Goal: Information Seeking & Learning: Learn about a topic

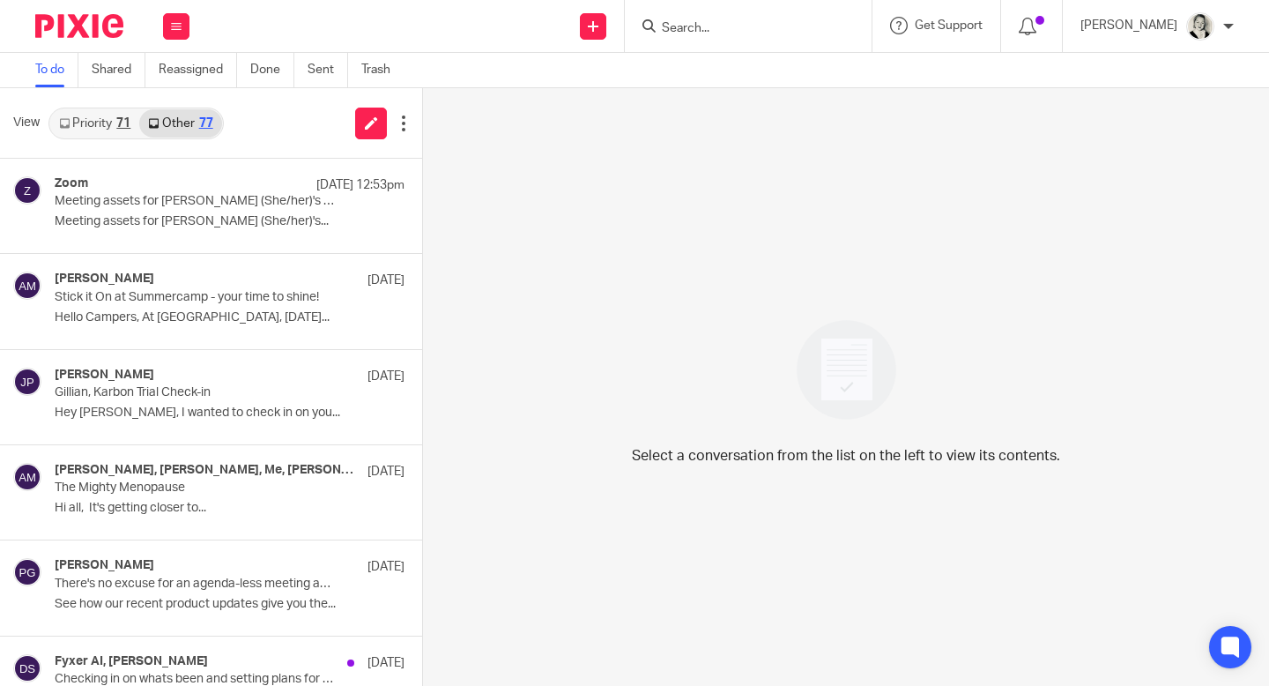
click at [96, 126] on link "Priority 71" at bounding box center [94, 123] width 89 height 28
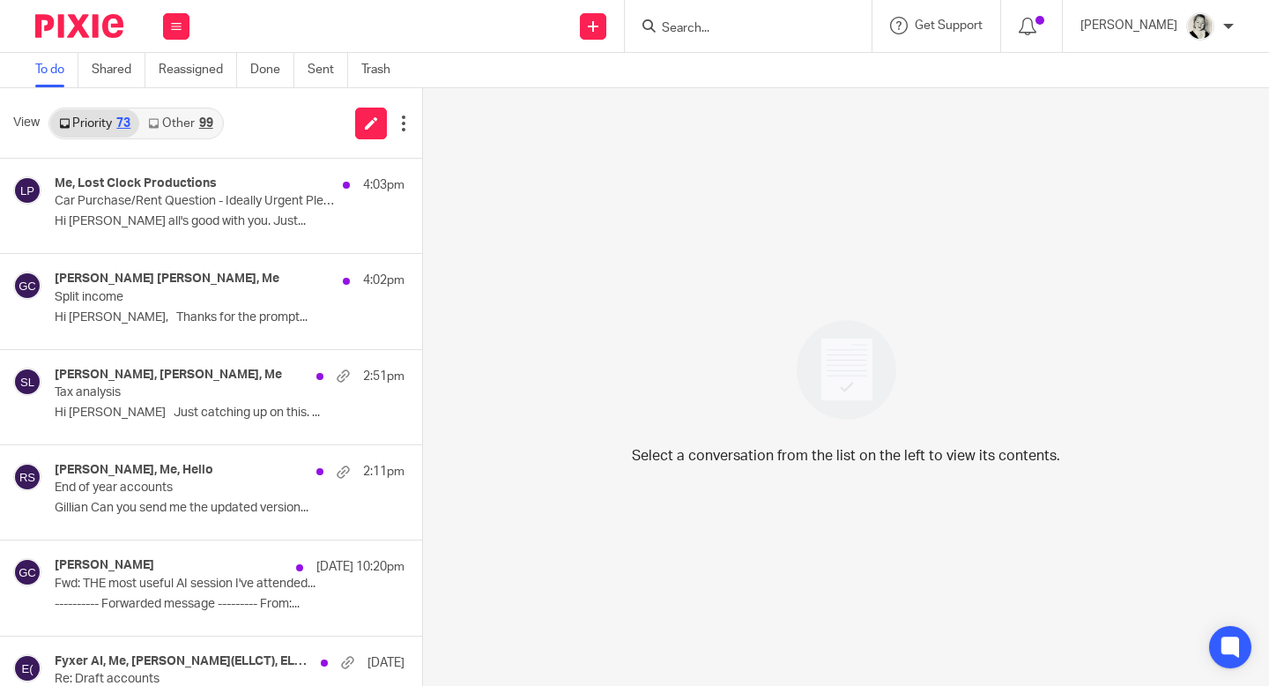
click at [200, 121] on div "99" at bounding box center [206, 123] width 14 height 12
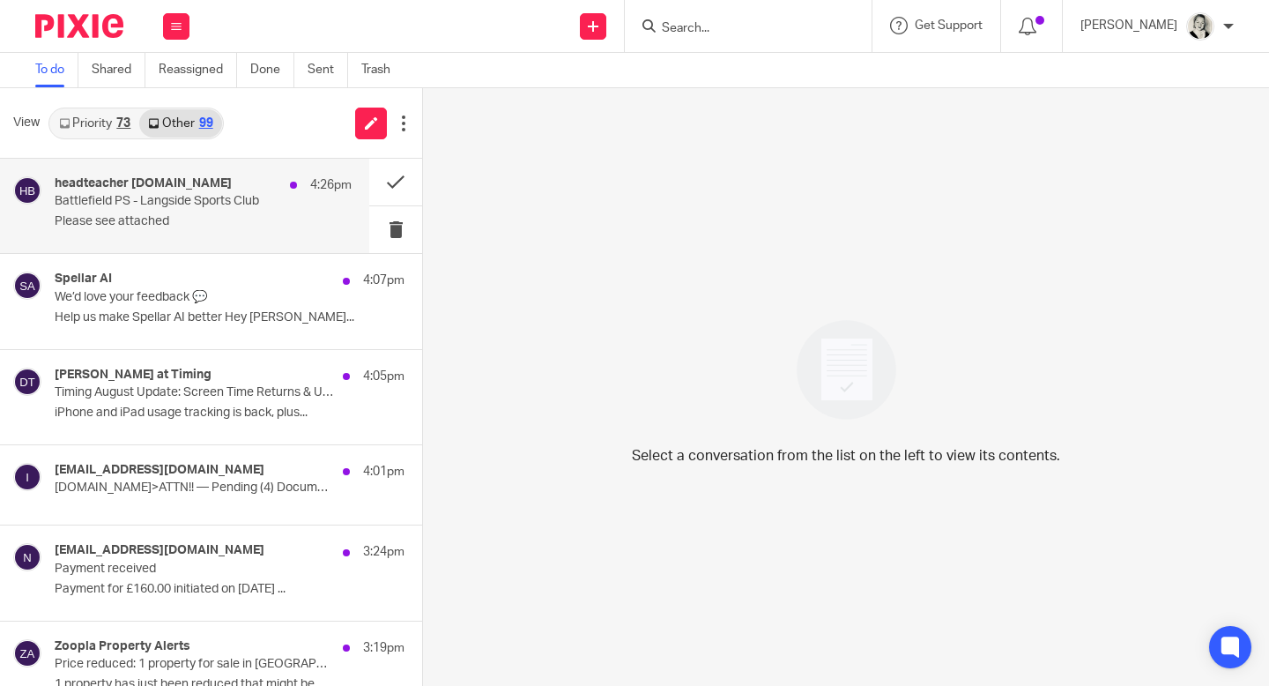
click at [211, 217] on p "Please see attached" at bounding box center [203, 221] width 297 height 15
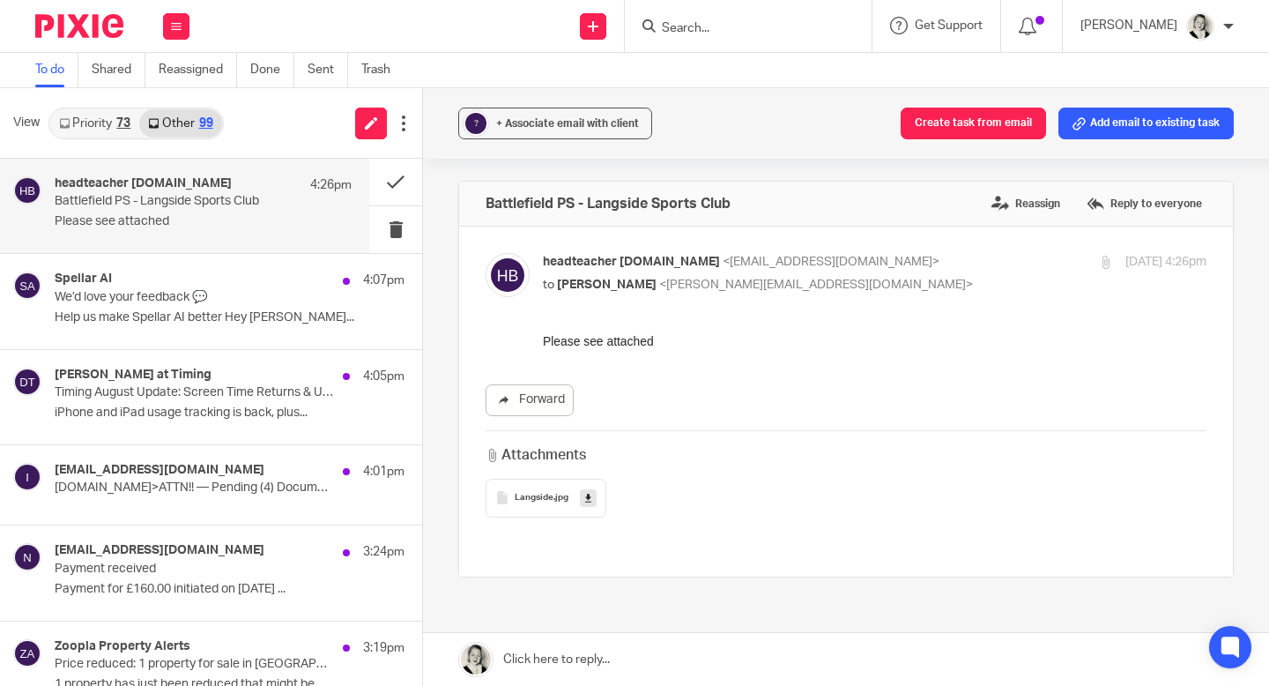
click at [600, 507] on div "Langside .jpg" at bounding box center [546, 498] width 121 height 39
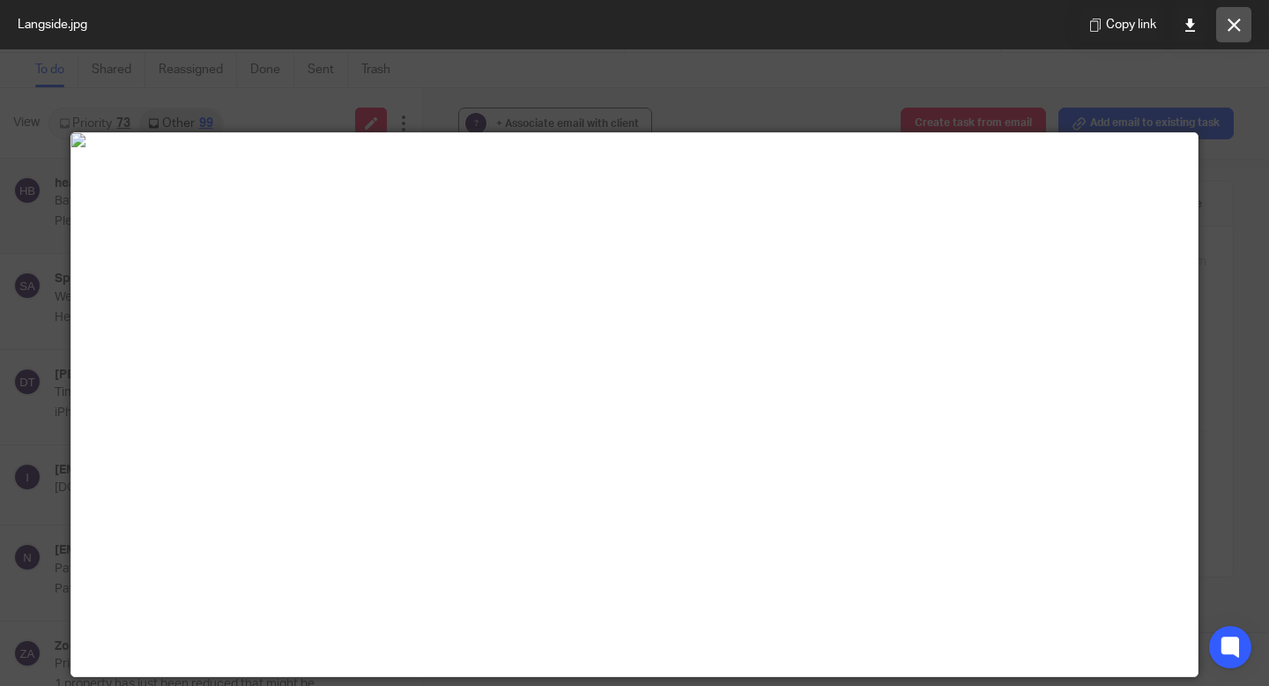
click at [1233, 29] on icon at bounding box center [1234, 25] width 13 height 13
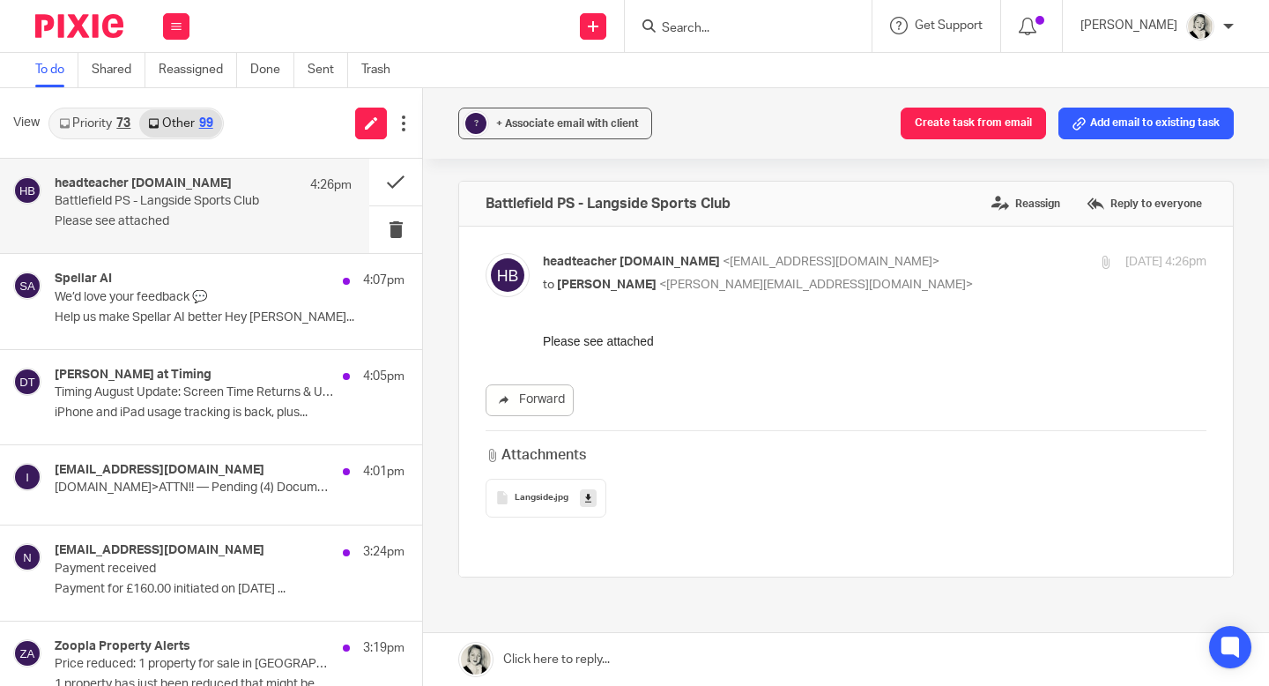
click at [589, 501] on icon at bounding box center [588, 497] width 6 height 13
click at [388, 180] on button at bounding box center [395, 182] width 53 height 47
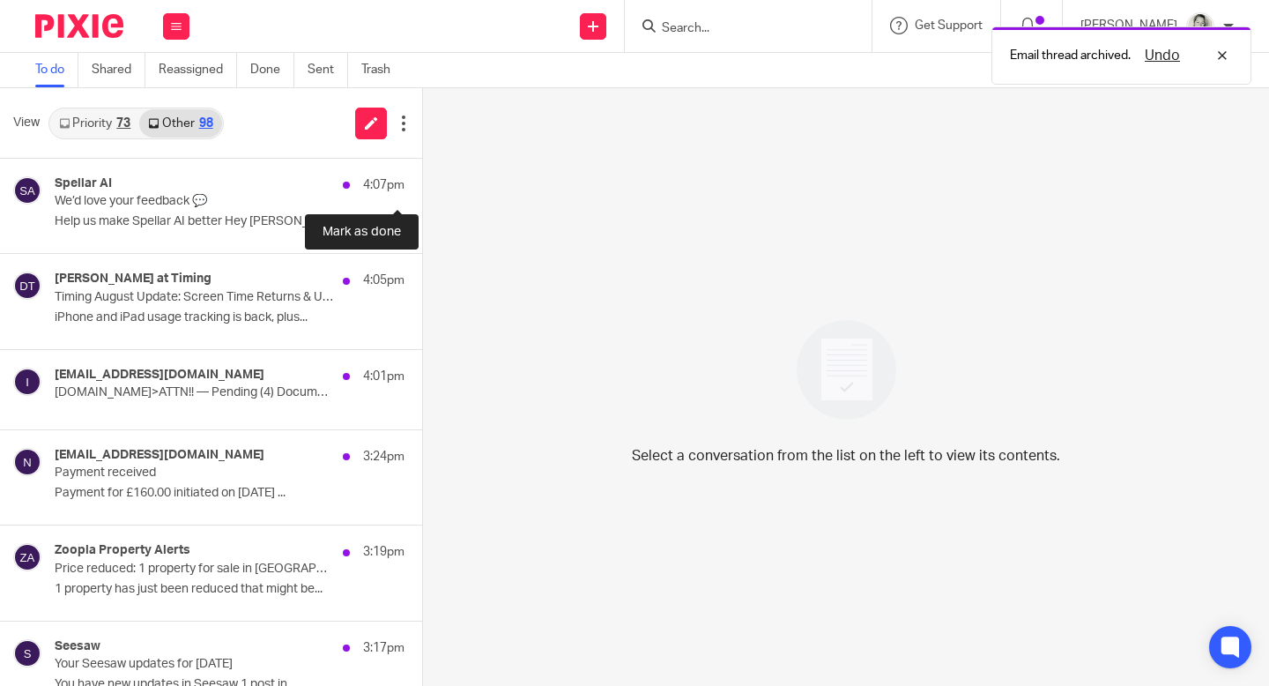
click at [422, 180] on button at bounding box center [429, 182] width 14 height 47
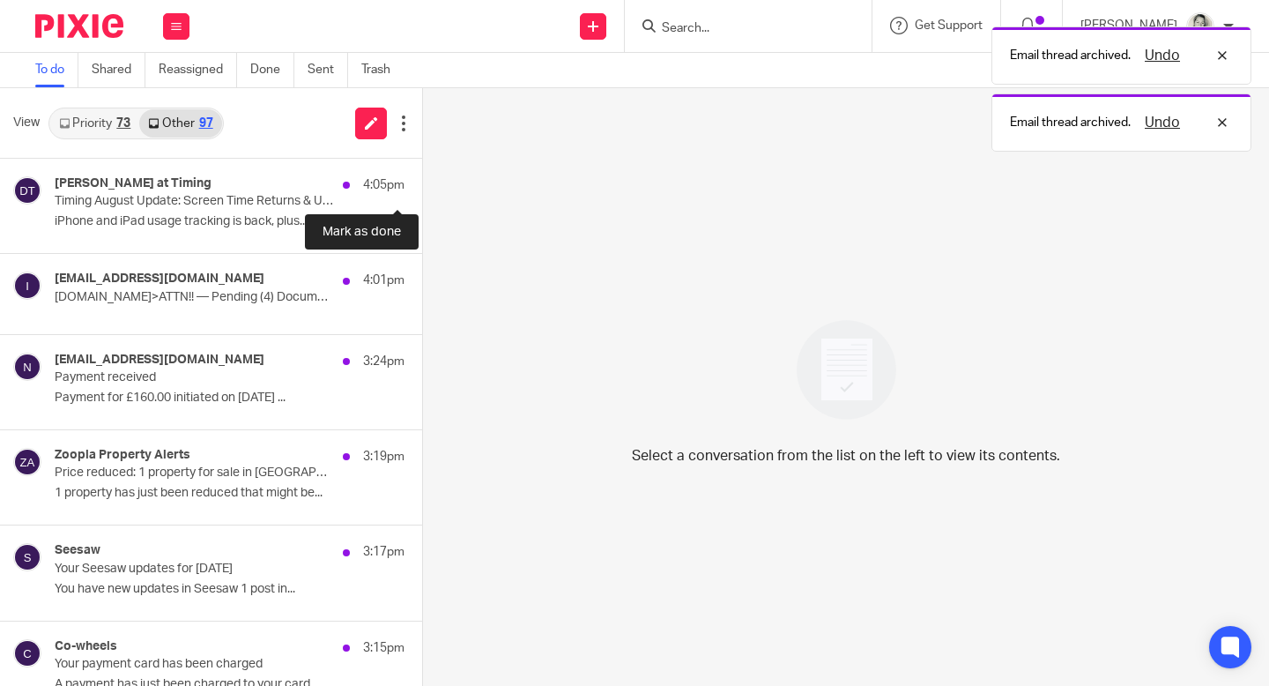
click at [422, 180] on button at bounding box center [429, 182] width 14 height 47
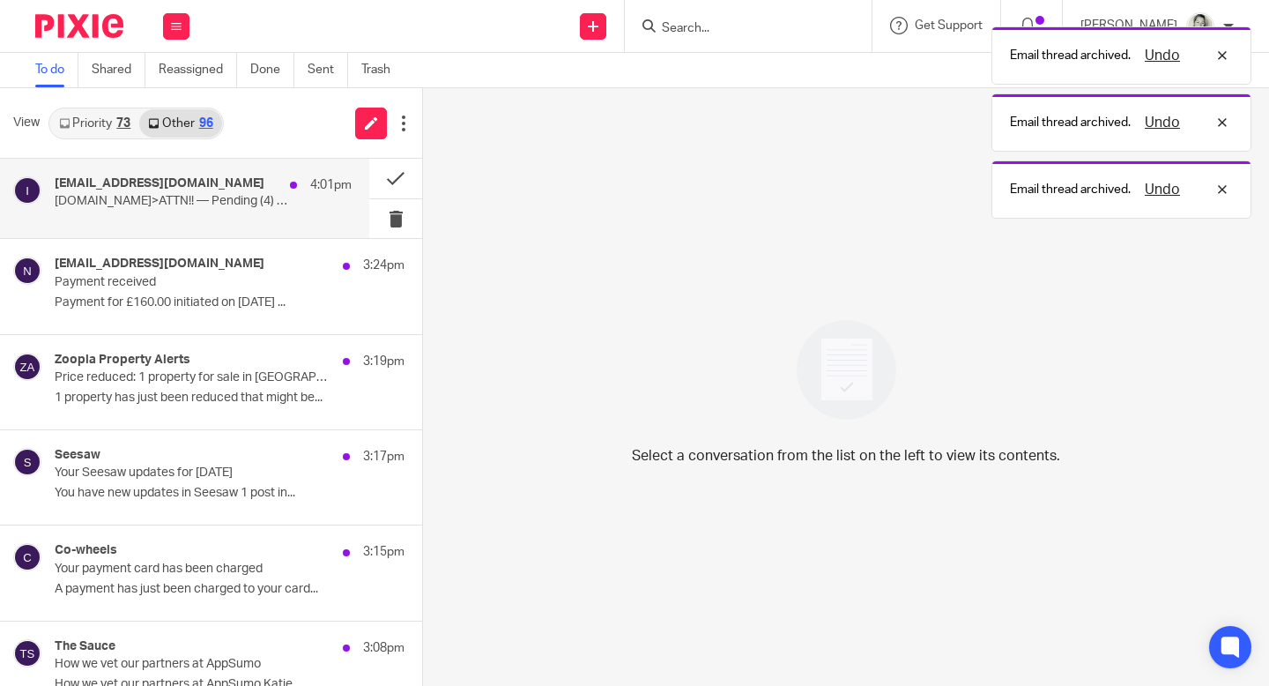
drag, startPoint x: 388, startPoint y: 180, endPoint x: 331, endPoint y: 180, distance: 56.4
click at [331, 180] on div "[EMAIL_ADDRESS][DOMAIN_NAME] 4:01pm [DOMAIN_NAME]>ATTN!! — Pending (4) Document…" at bounding box center [211, 199] width 422 height 80
click at [268, 197] on p "[DOMAIN_NAME]>ATTN!! — Pending (4) Document Play Note Transcript.>720e7c75b4ca4…" at bounding box center [174, 201] width 238 height 15
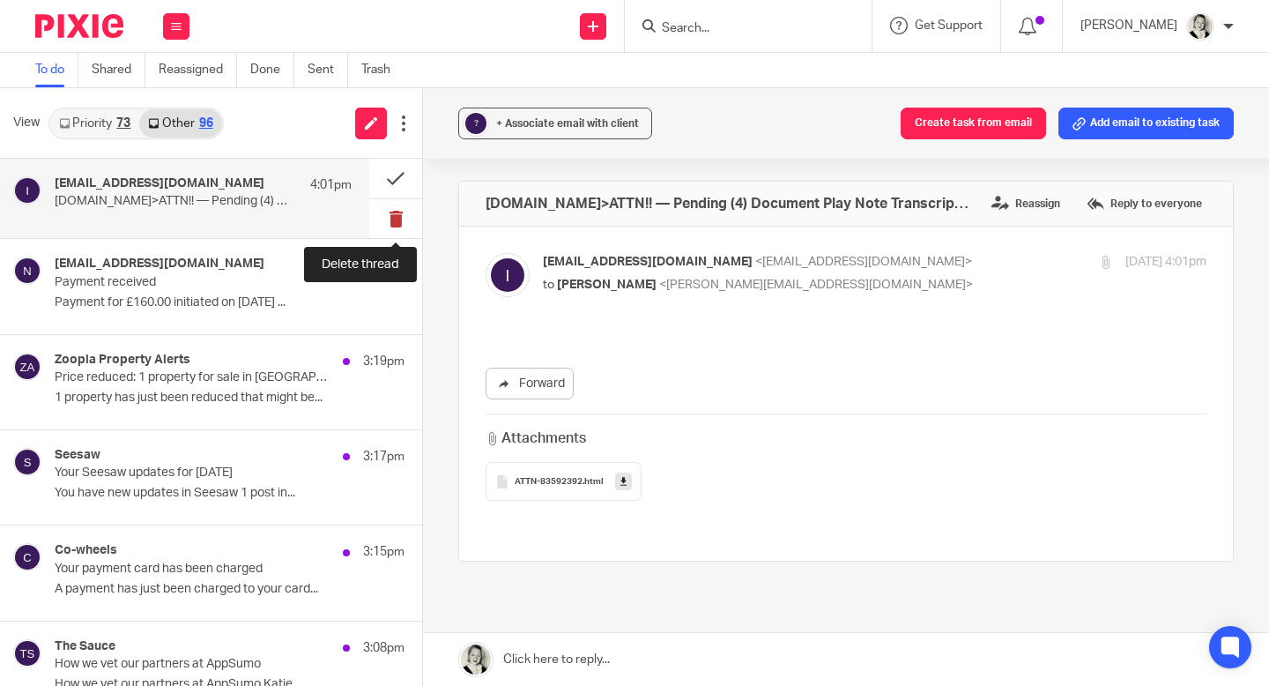
click at [397, 211] on button at bounding box center [395, 219] width 53 height 40
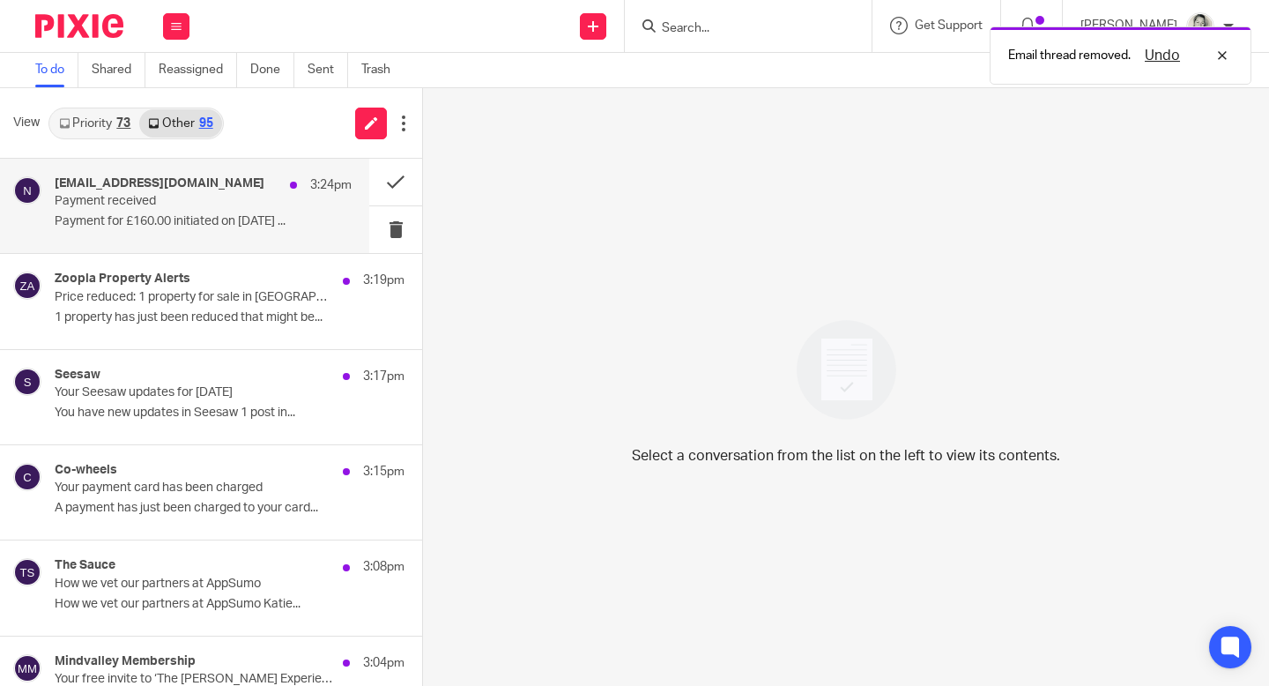
click at [234, 211] on div "[EMAIL_ADDRESS][DOMAIN_NAME] 3:24pm Payment received Payment for £160.00 initia…" at bounding box center [203, 205] width 297 height 59
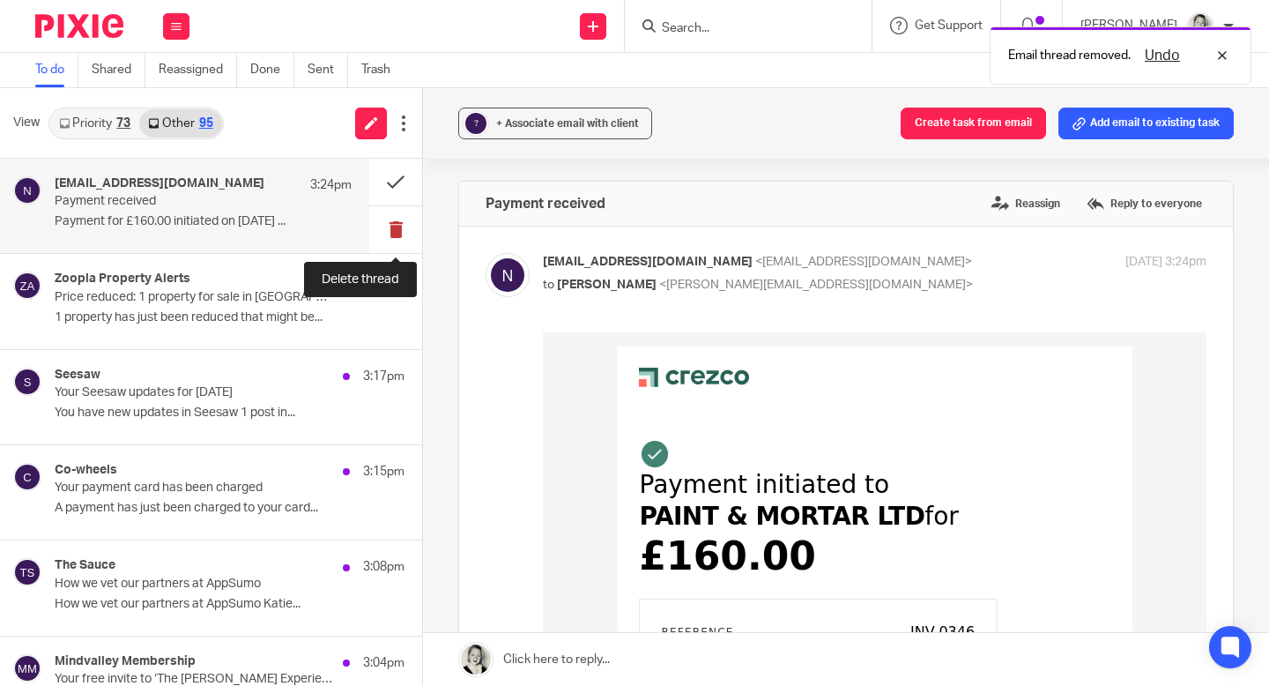
click at [399, 234] on button at bounding box center [395, 229] width 53 height 47
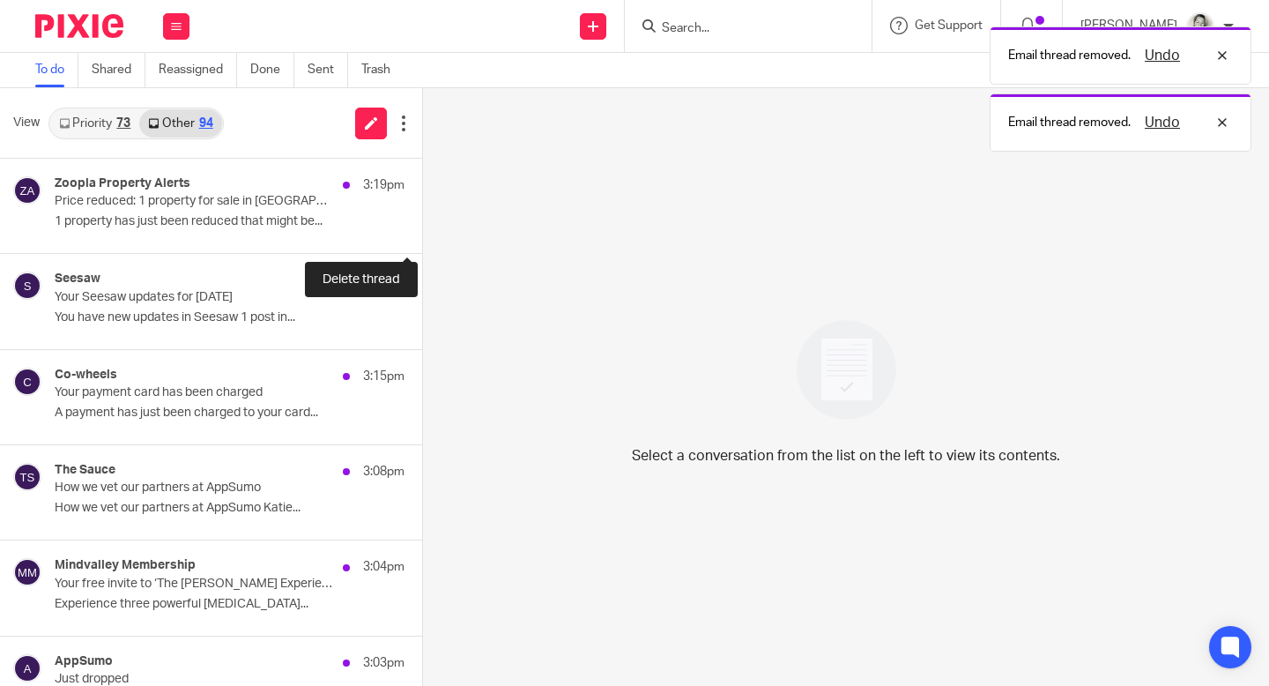
click at [422, 234] on button at bounding box center [429, 229] width 14 height 47
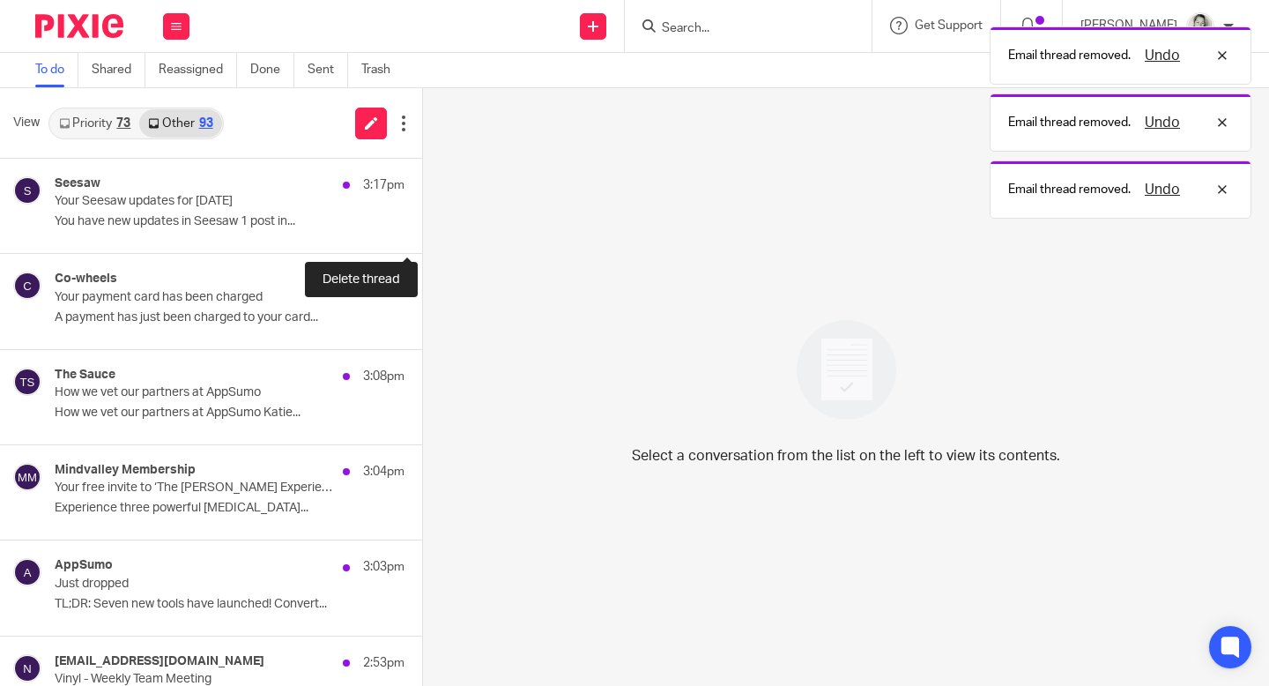
click at [422, 234] on button at bounding box center [429, 229] width 14 height 47
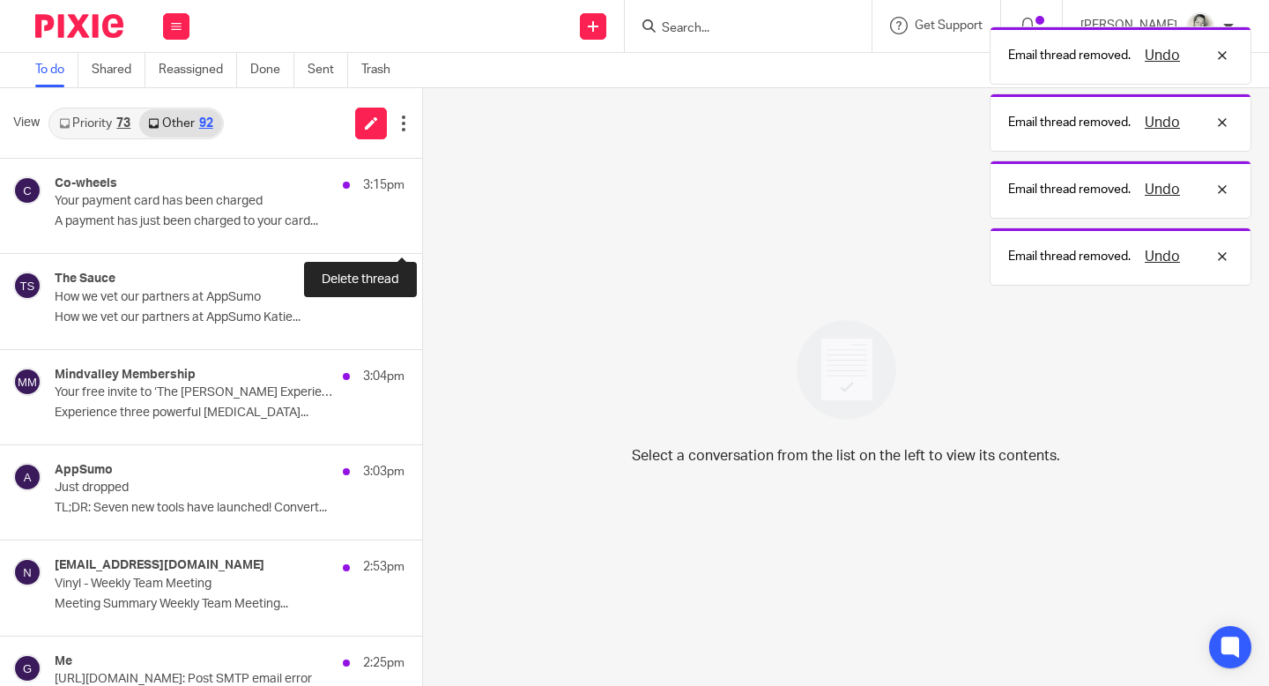
click at [422, 234] on button at bounding box center [429, 229] width 14 height 47
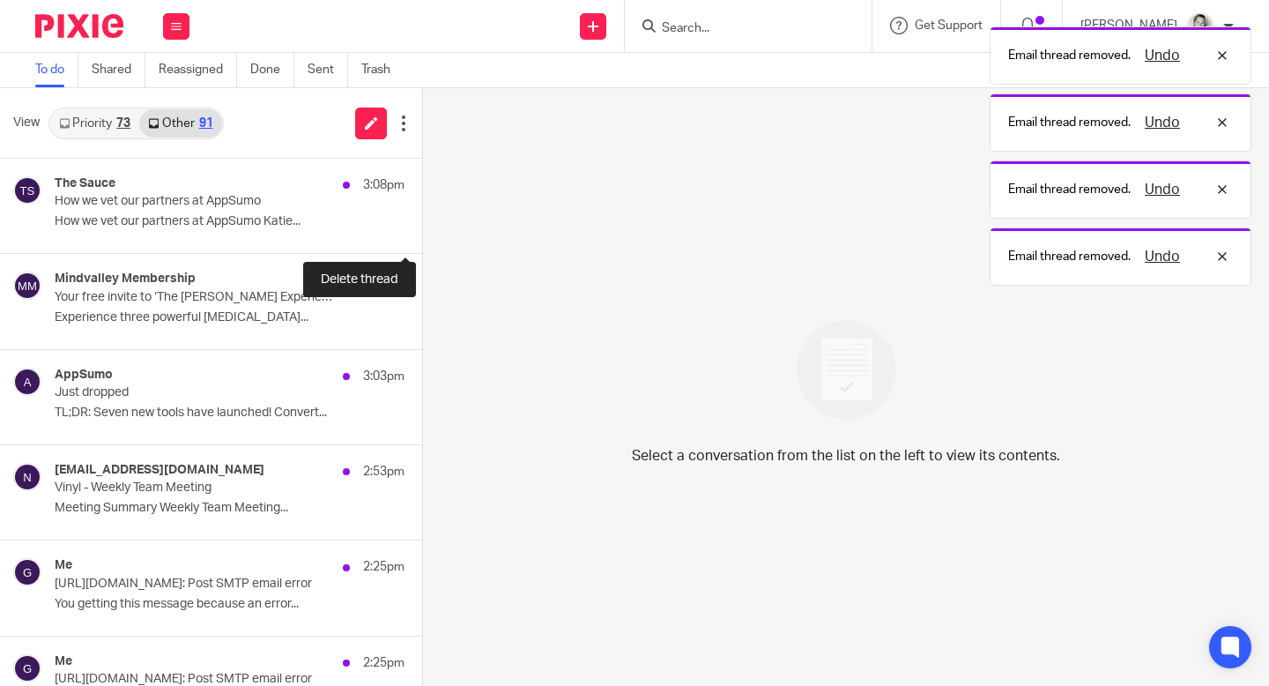
click at [422, 234] on button at bounding box center [429, 229] width 14 height 47
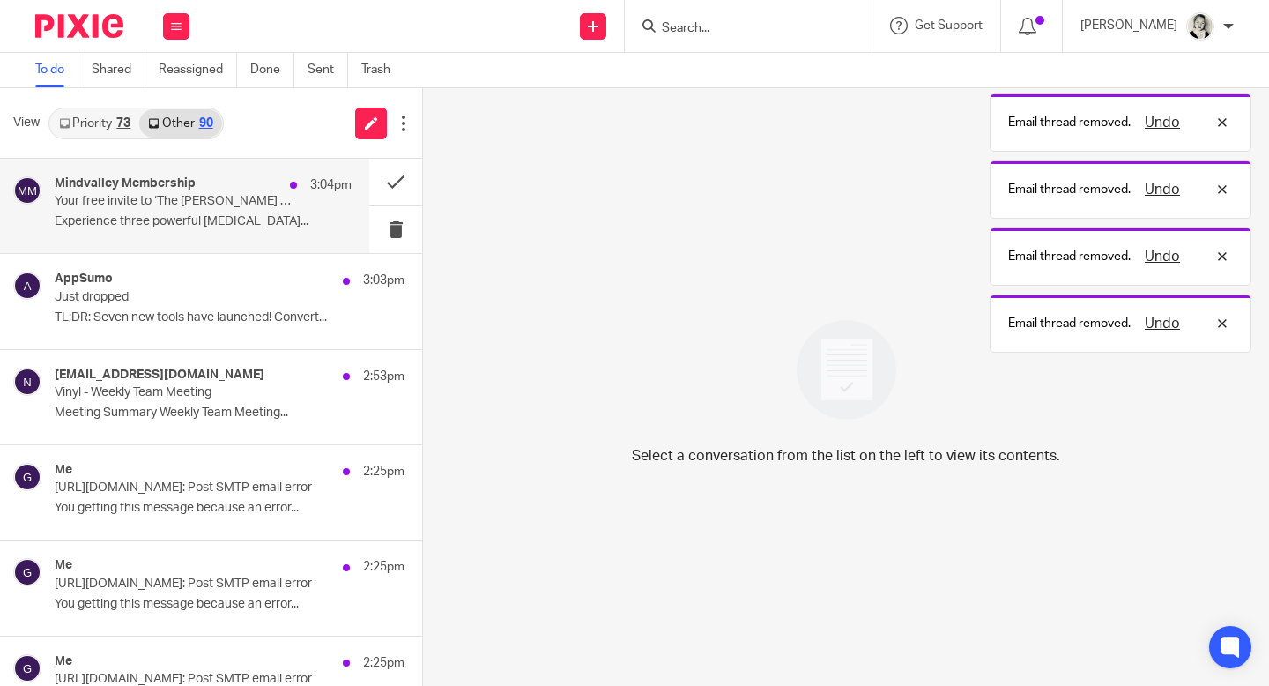
click at [267, 211] on div "Mindvalley Membership 3:04pm Your free invite to ‘The [PERSON_NAME] Experience’…" at bounding box center [203, 205] width 297 height 59
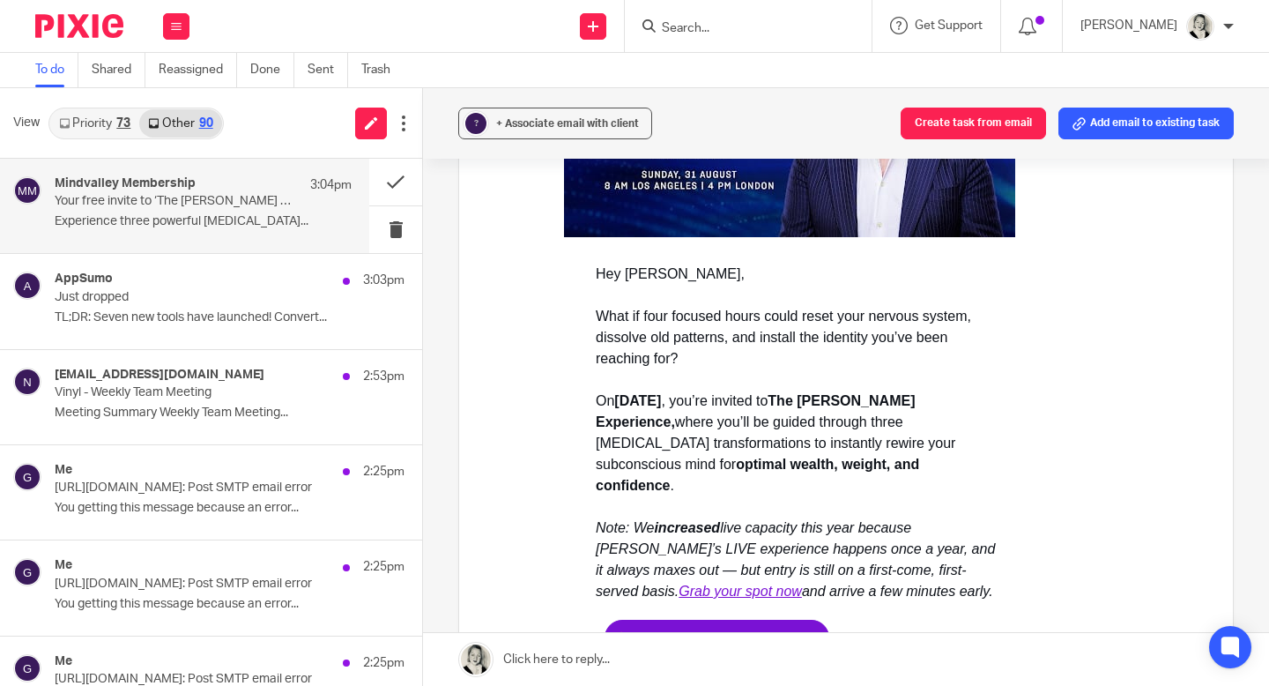
scroll to position [735, 0]
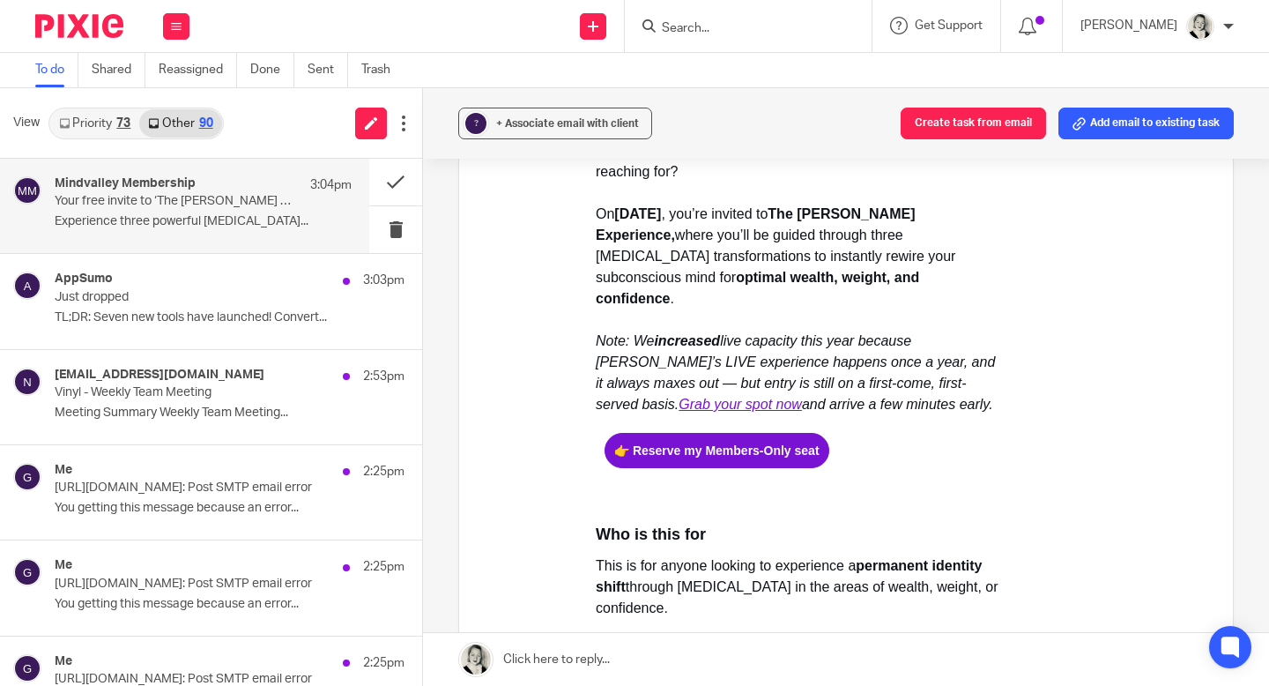
click at [721, 468] on span "👉 Reserve my Members-Only seat" at bounding box center [717, 450] width 225 height 35
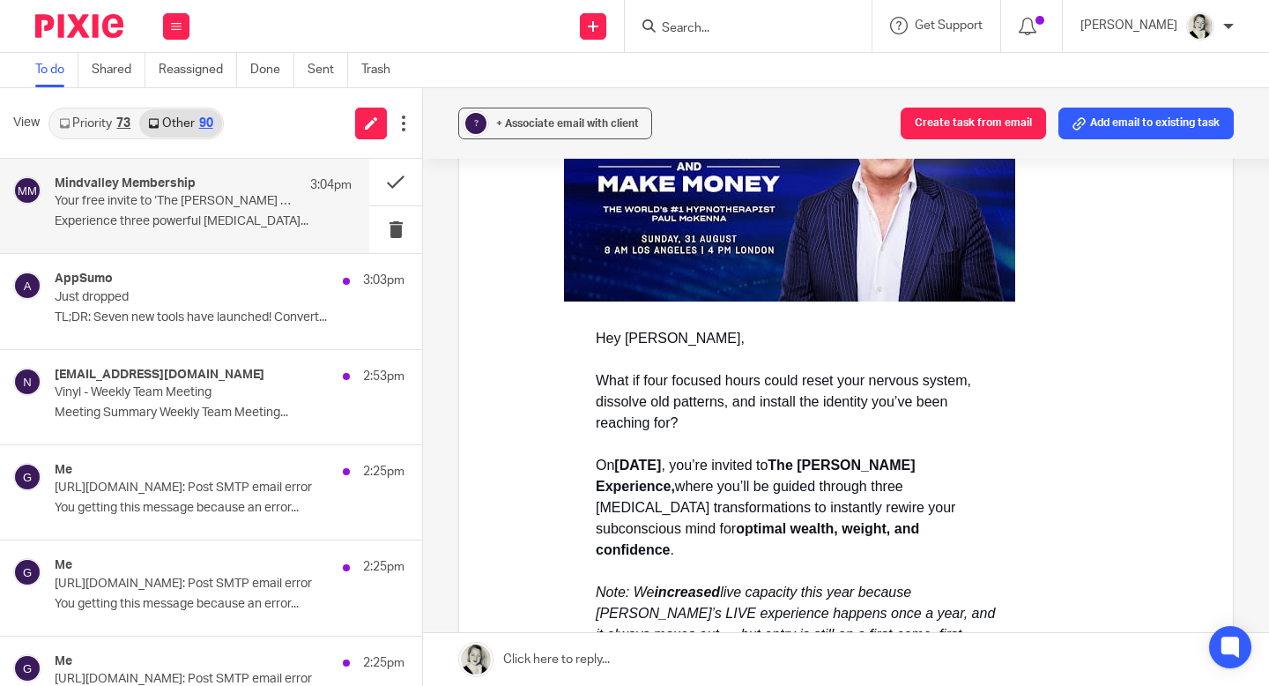
scroll to position [565, 0]
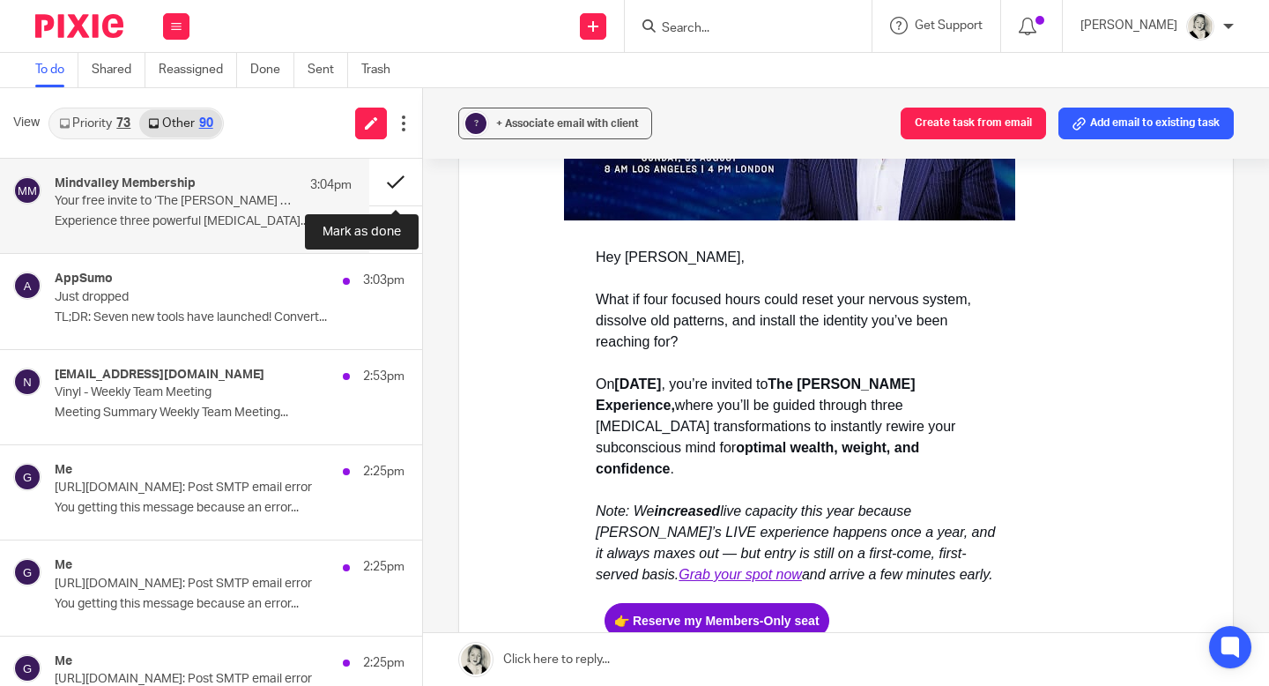
click at [391, 187] on button at bounding box center [395, 182] width 53 height 47
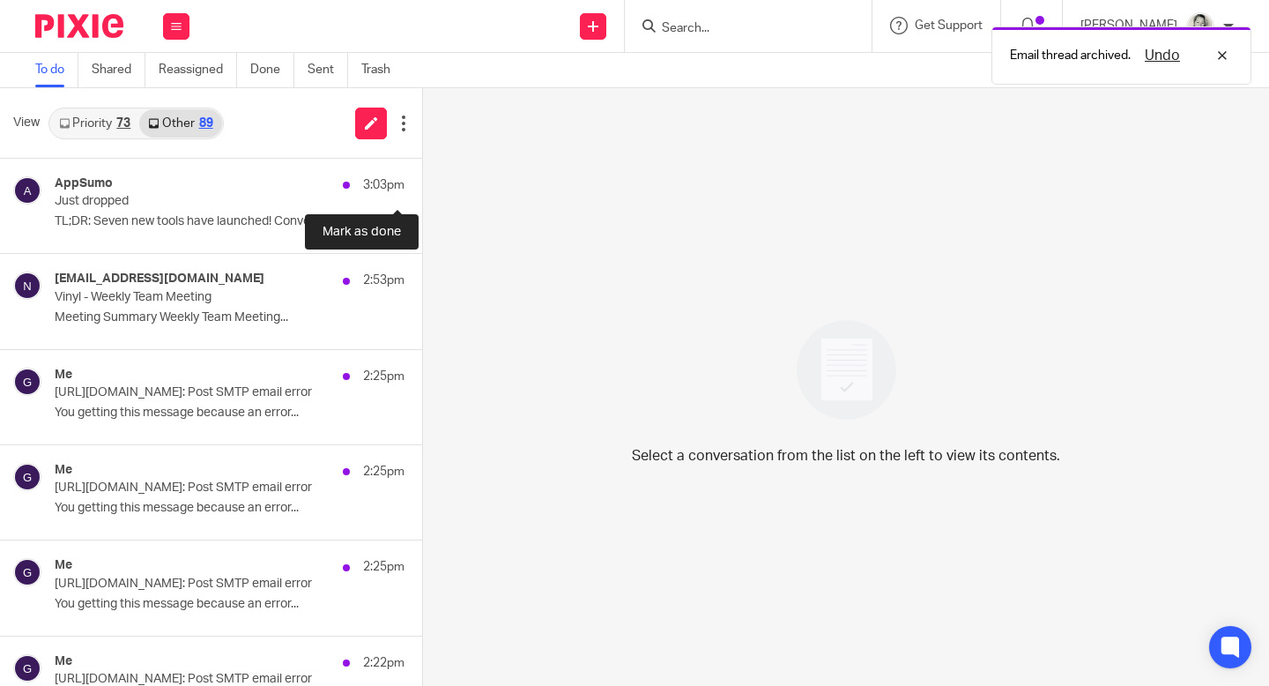
click at [422, 187] on button at bounding box center [429, 182] width 14 height 47
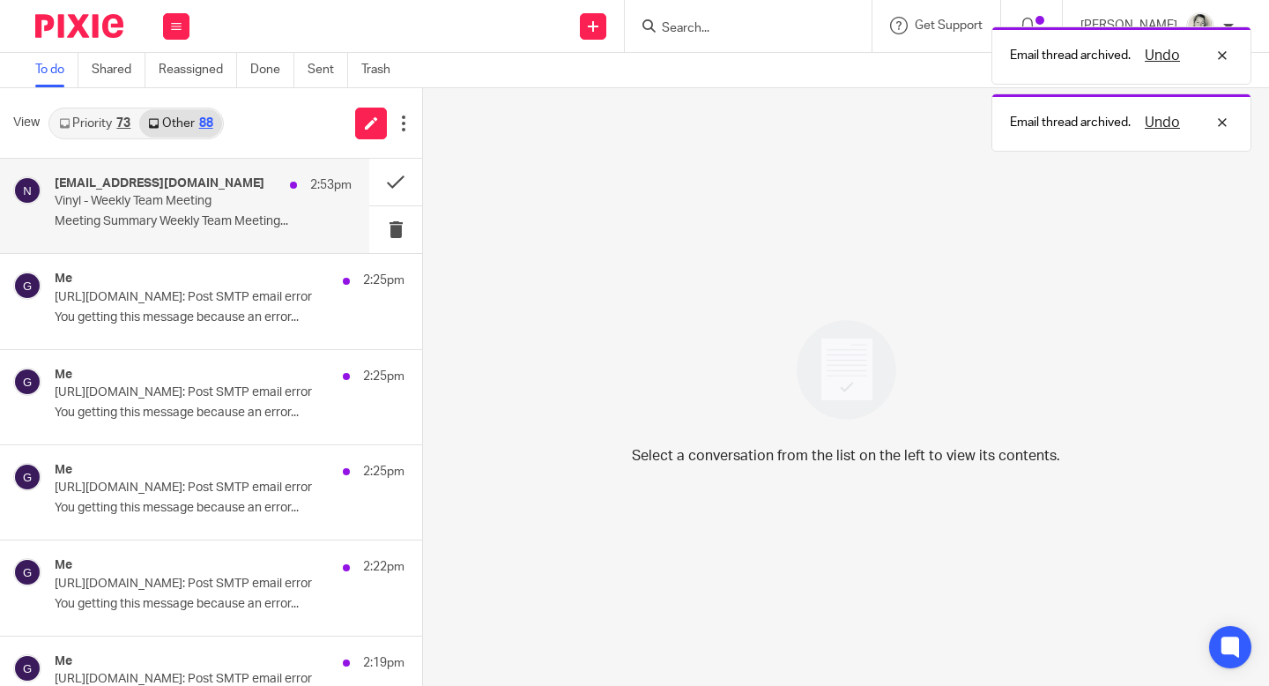
click at [189, 228] on p "Meeting Summary Weekly Team Meeting..." at bounding box center [203, 221] width 297 height 15
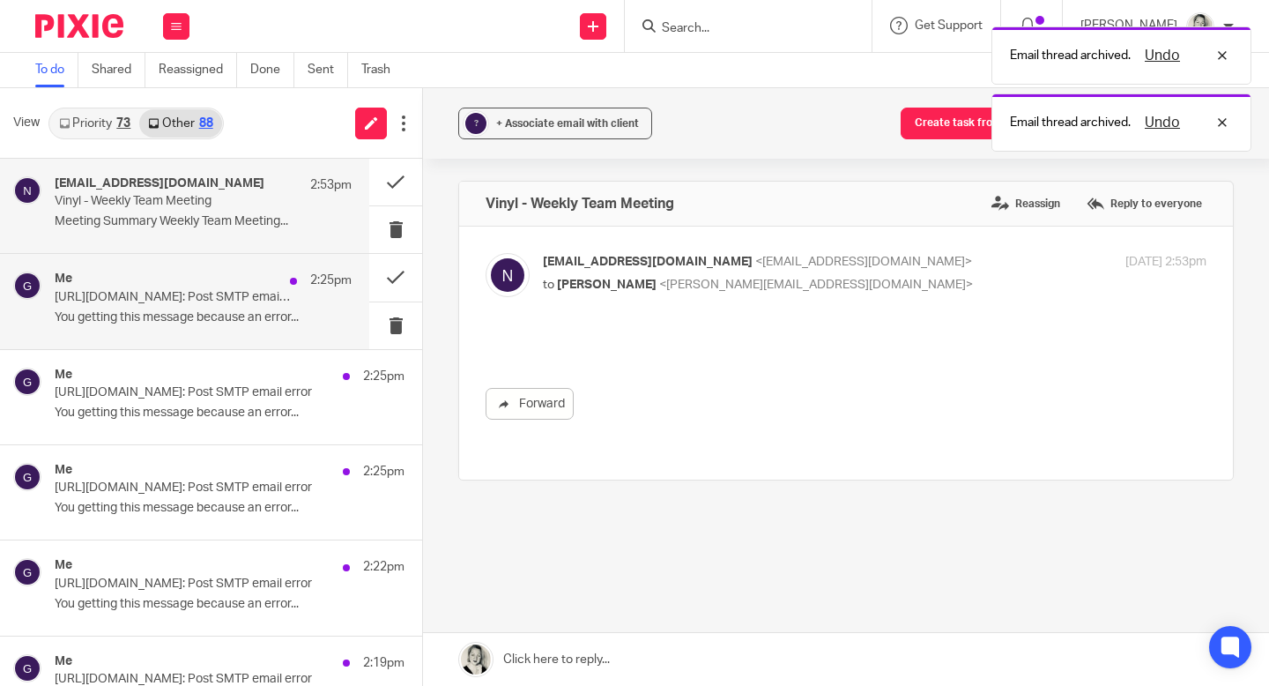
scroll to position [0, 0]
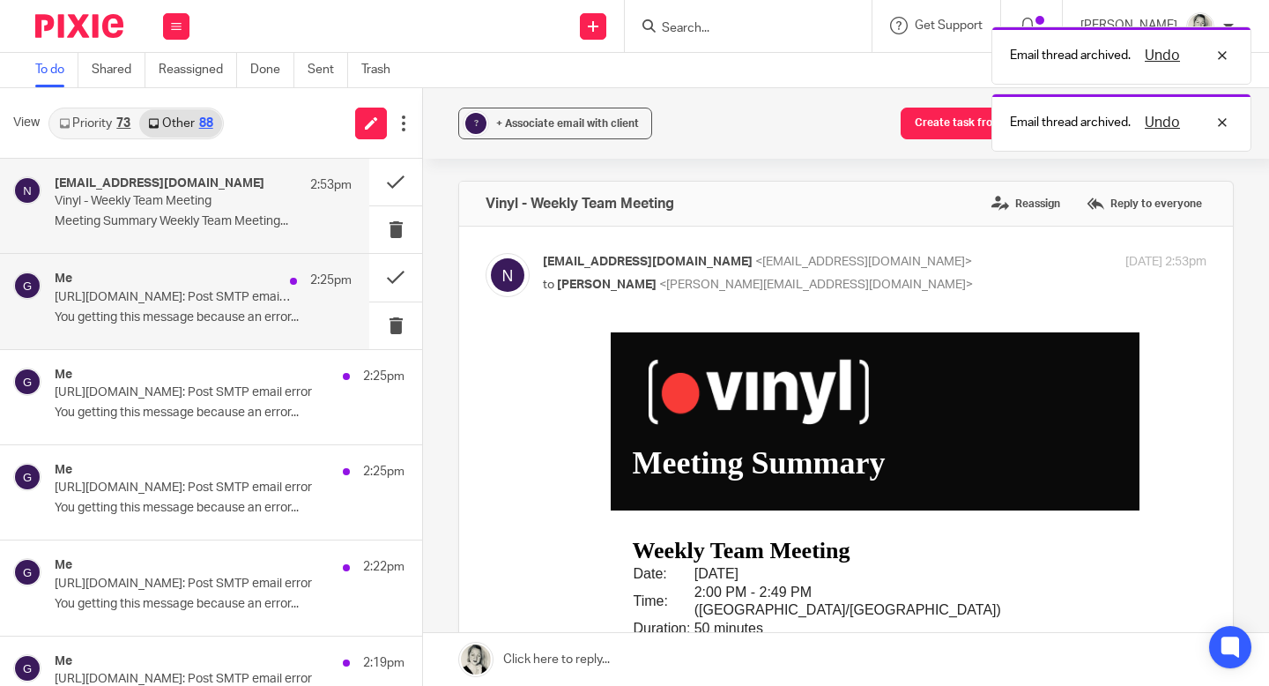
click at [271, 336] on div "Me 2:25pm [URL][DOMAIN_NAME]: Post SMTP email error You getting this message be…" at bounding box center [184, 301] width 369 height 94
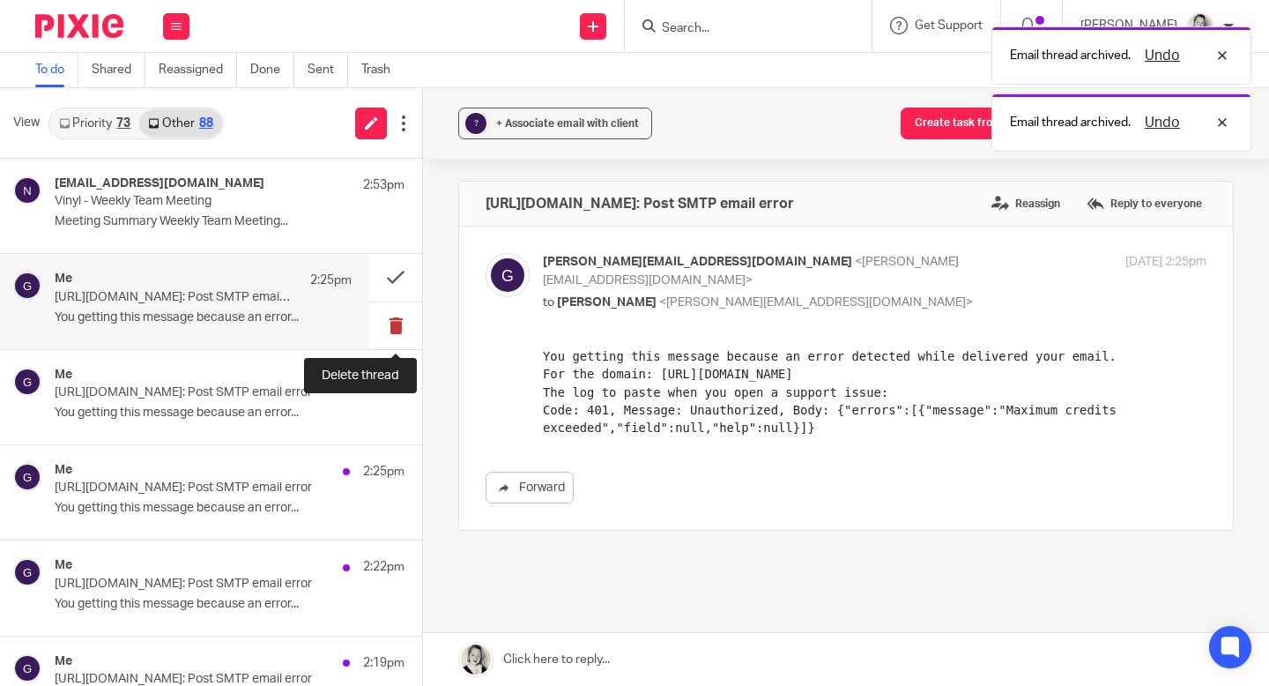
click at [393, 327] on button at bounding box center [395, 325] width 53 height 47
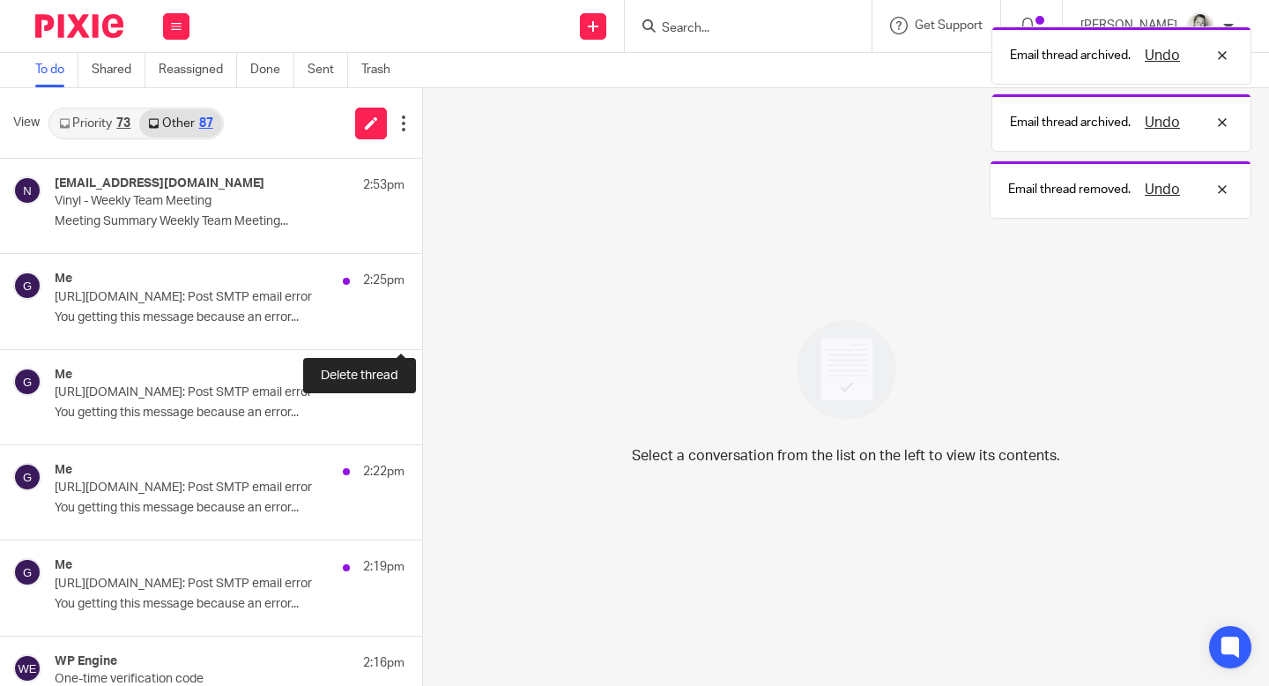
click at [422, 327] on button at bounding box center [429, 325] width 14 height 47
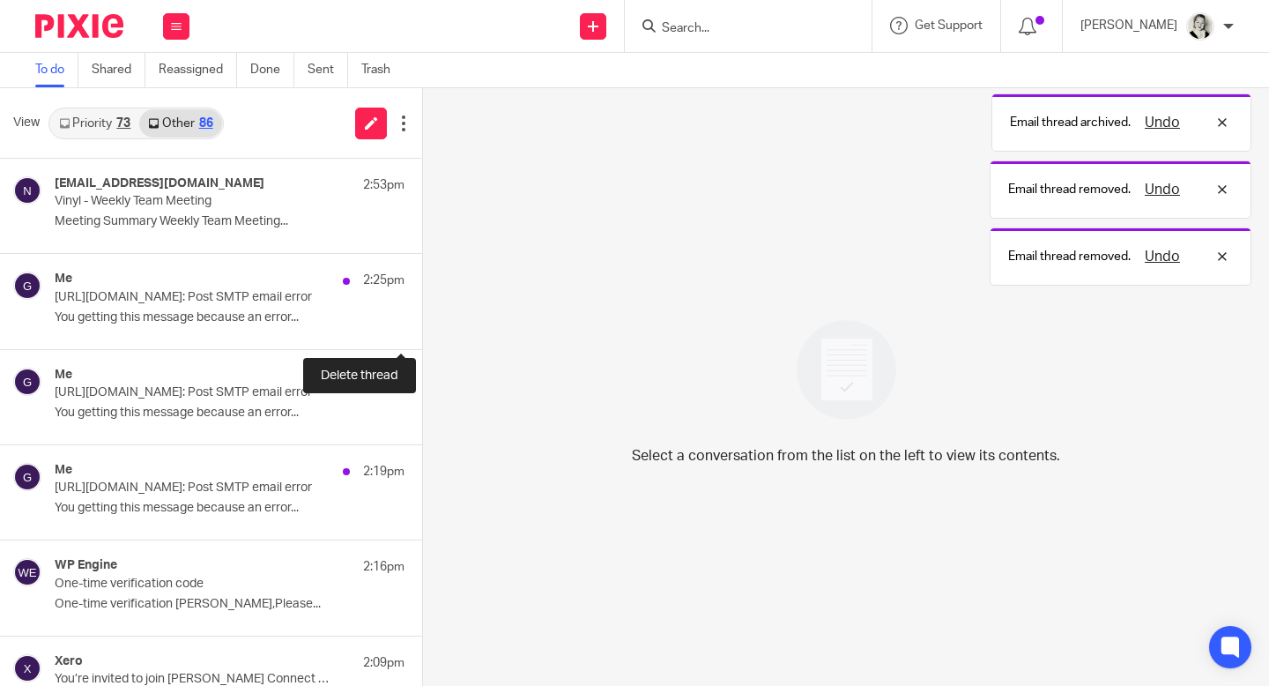
click at [422, 327] on button at bounding box center [429, 325] width 14 height 47
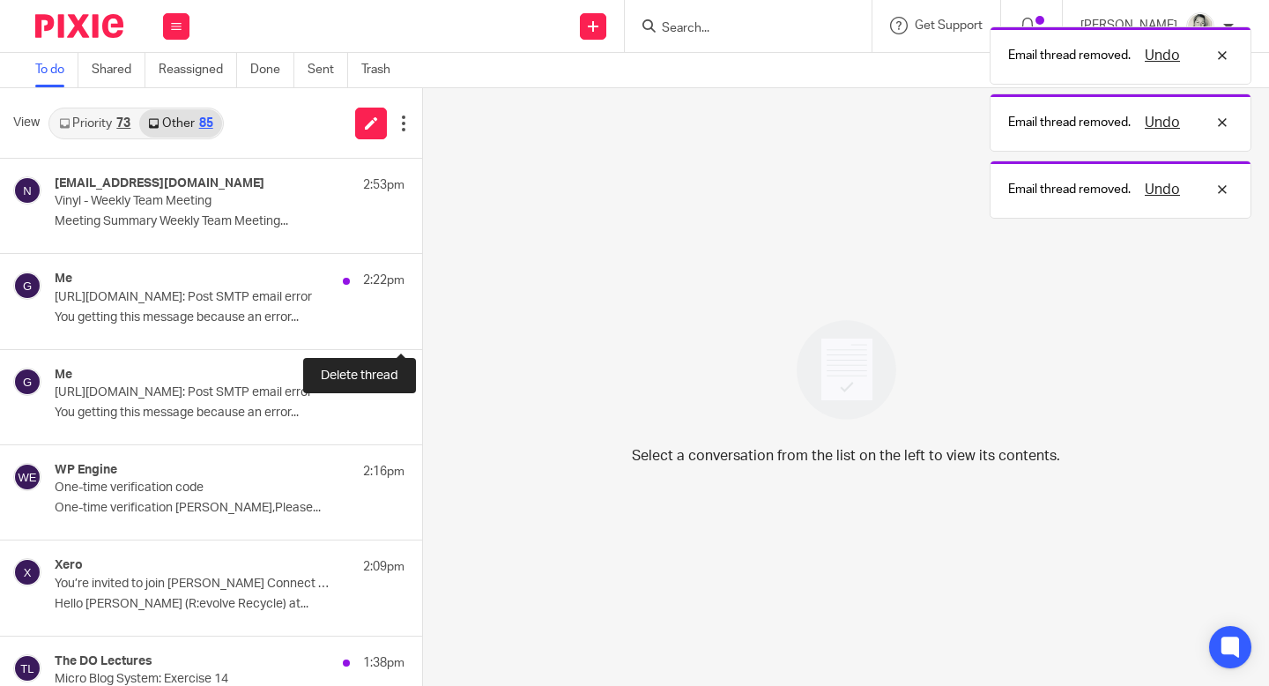
click at [422, 327] on button at bounding box center [429, 325] width 14 height 47
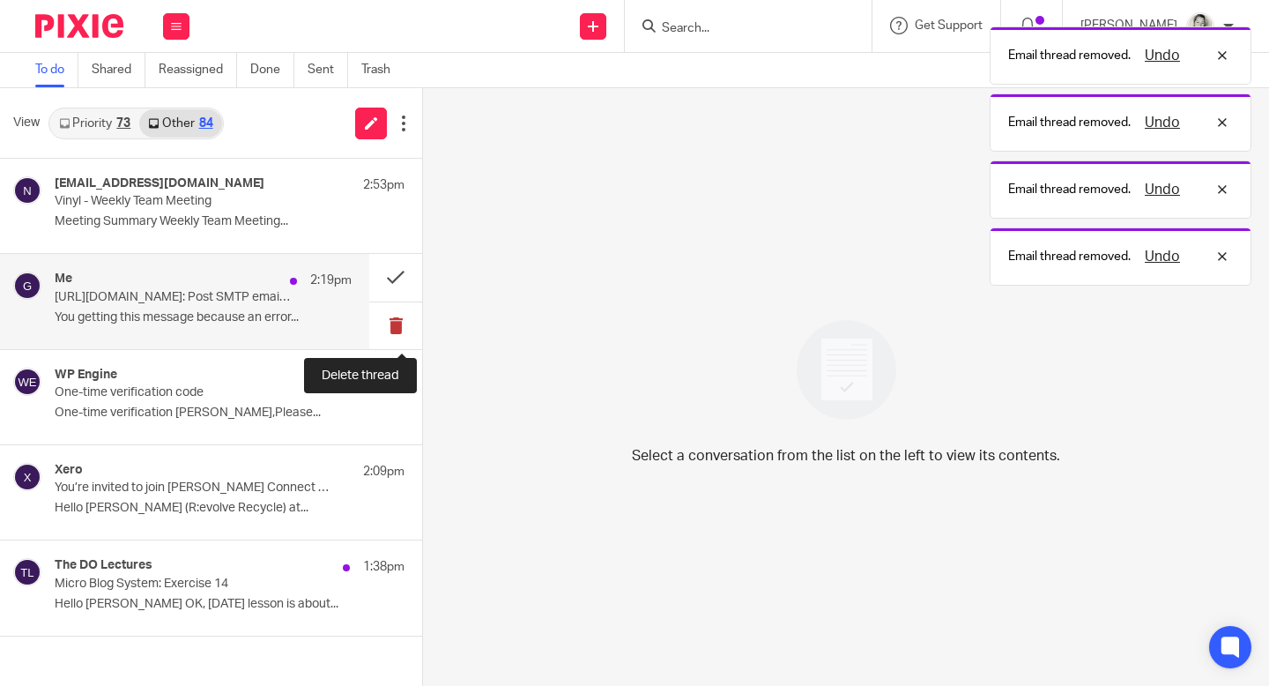
click at [393, 327] on button at bounding box center [395, 325] width 53 height 47
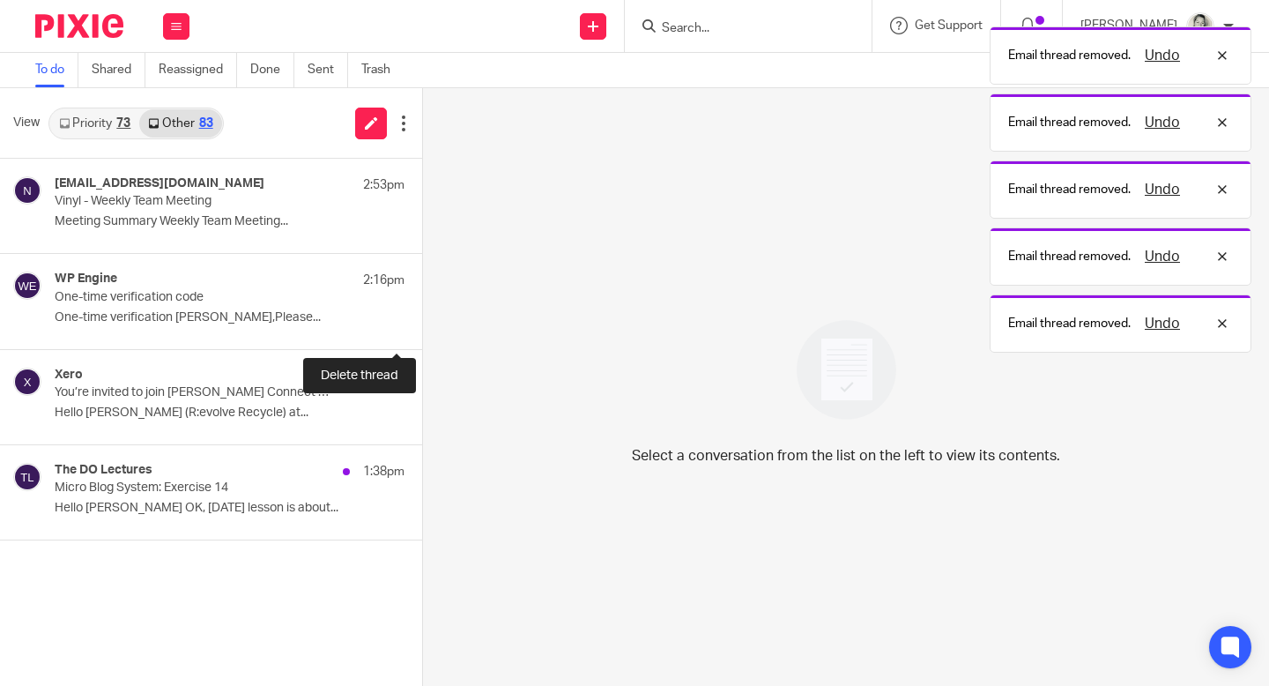
click at [422, 327] on button at bounding box center [429, 325] width 14 height 47
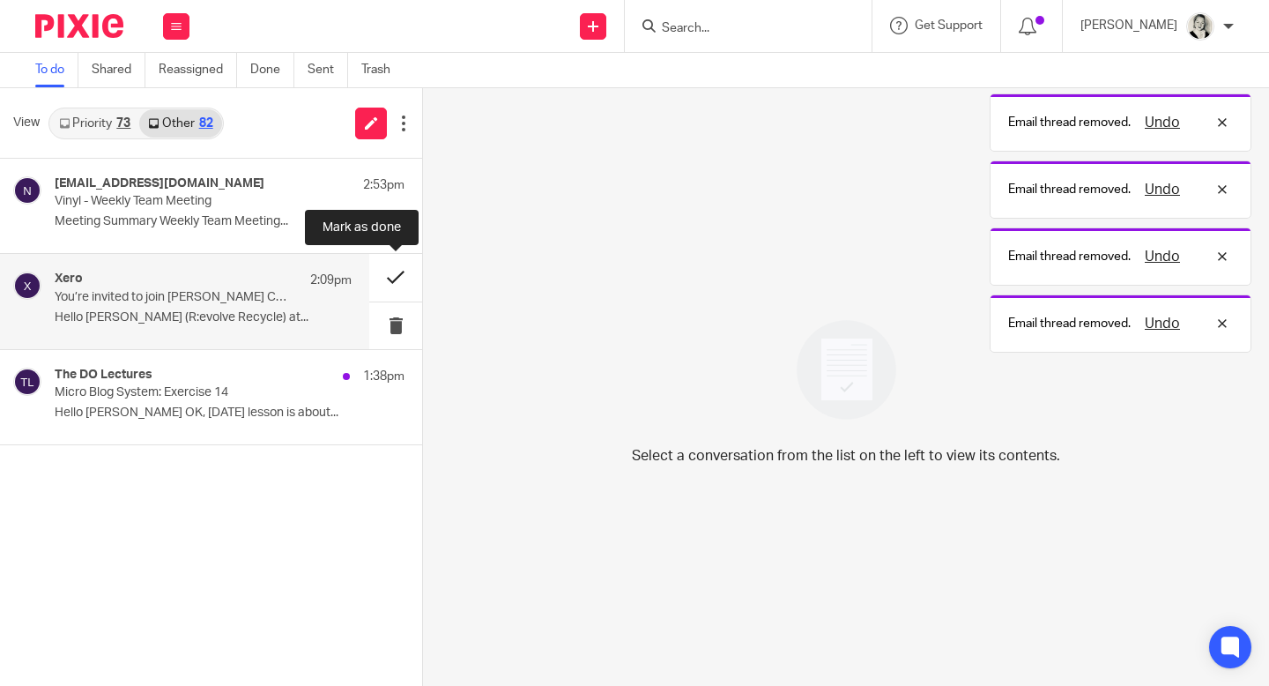
click at [392, 278] on button at bounding box center [395, 277] width 53 height 47
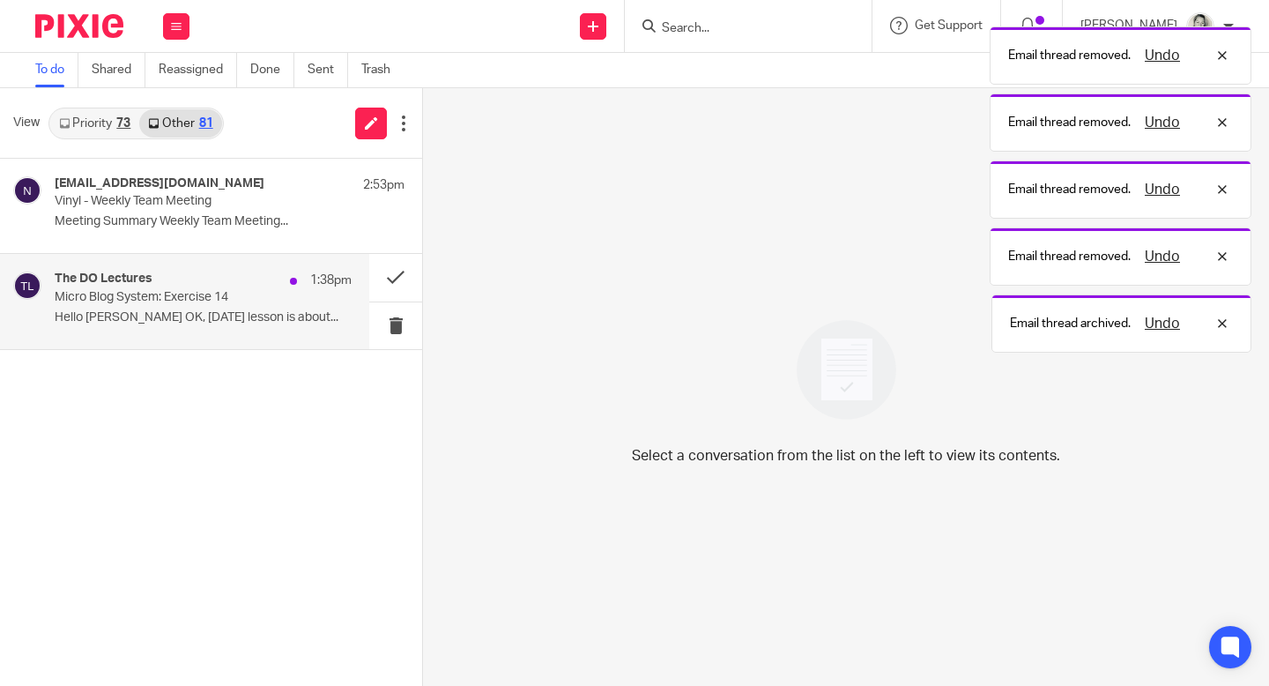
click at [249, 294] on p "Micro Blog System: Exercise 14" at bounding box center [174, 297] width 238 height 15
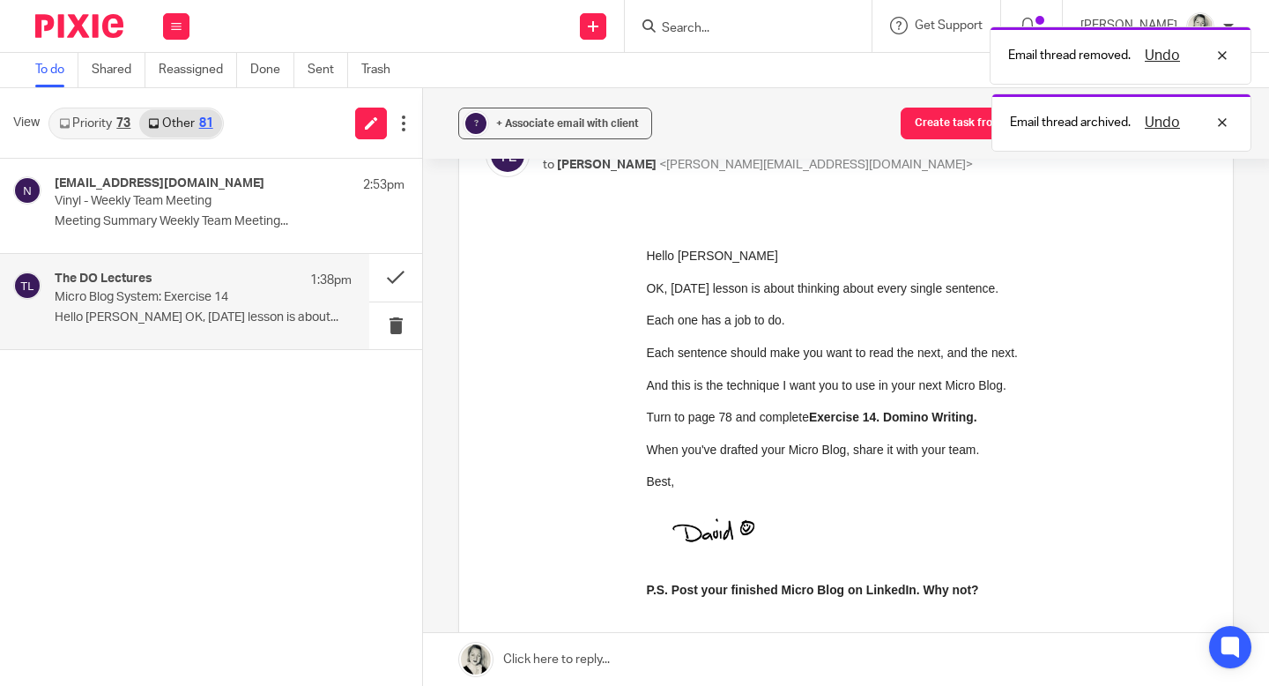
scroll to position [138, 0]
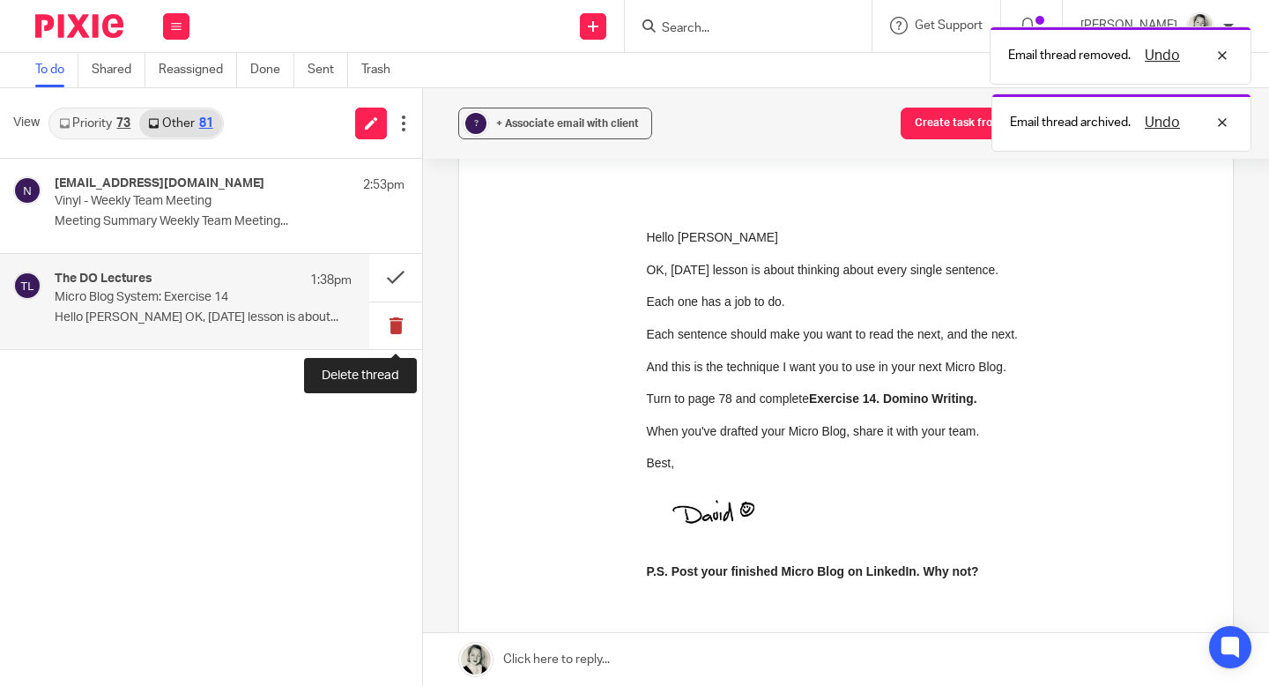
click at [397, 325] on button at bounding box center [395, 325] width 53 height 47
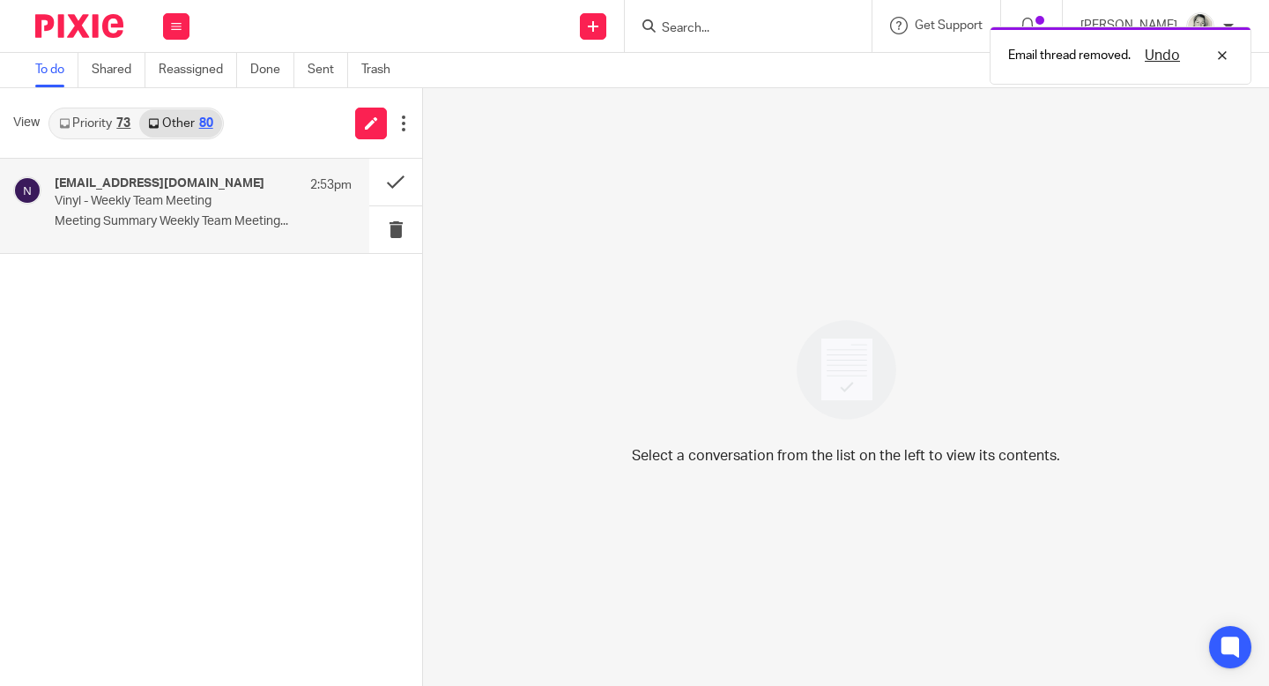
click at [128, 216] on p "Meeting Summary Weekly Team Meeting..." at bounding box center [203, 221] width 297 height 15
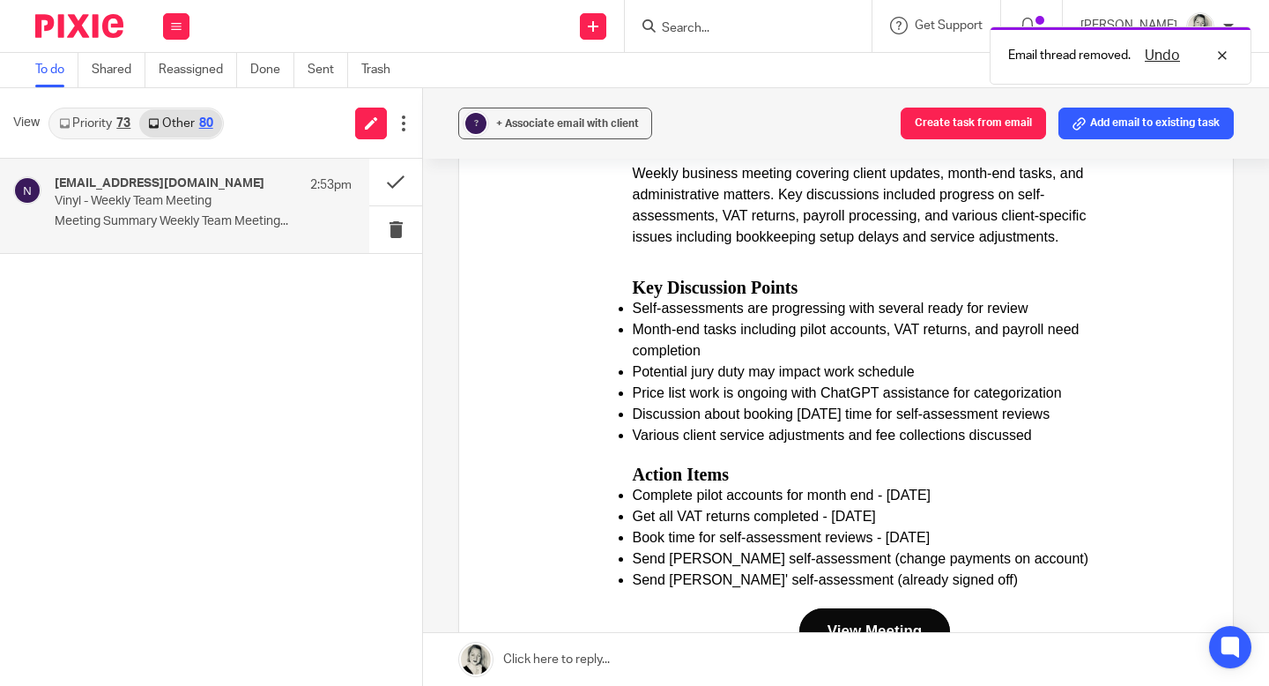
scroll to position [564, 0]
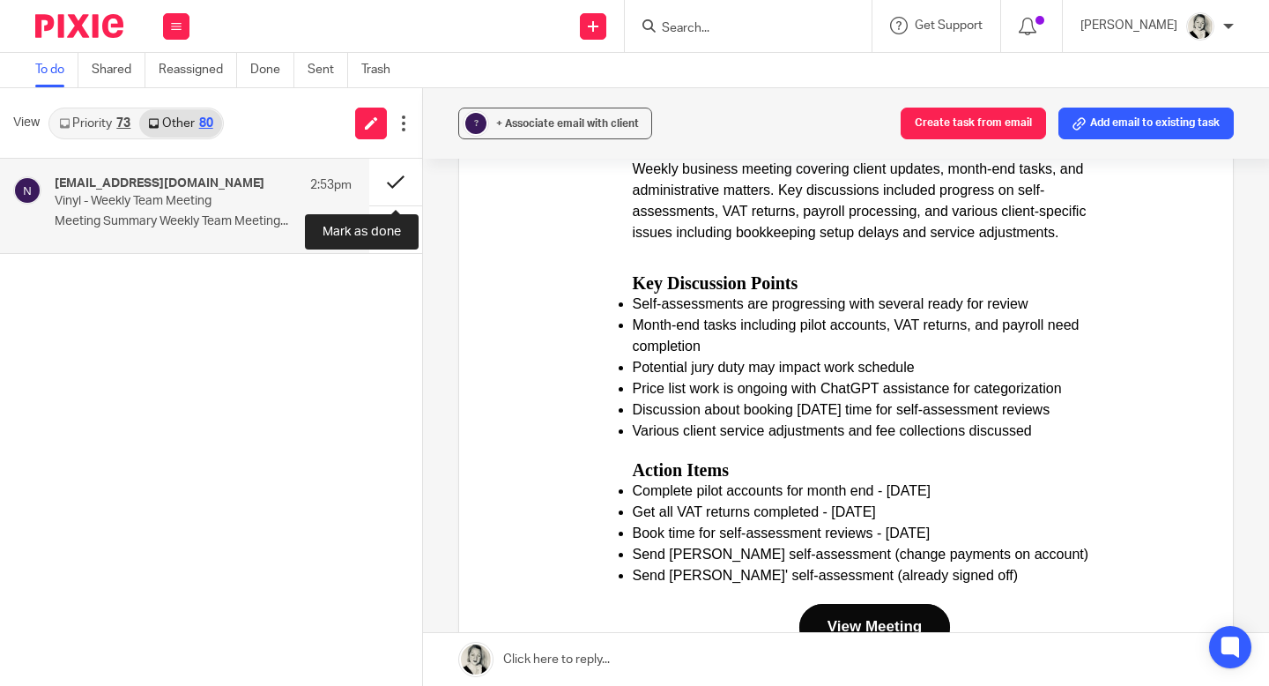
click at [404, 178] on button at bounding box center [395, 182] width 53 height 47
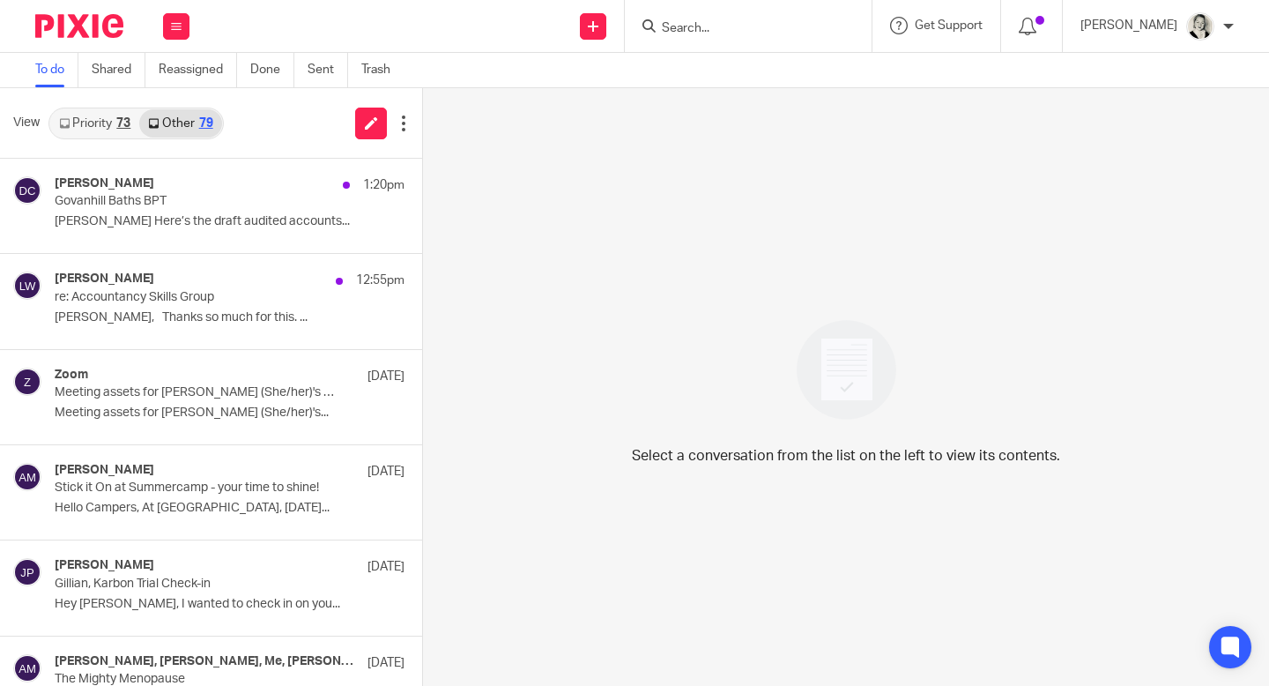
click at [85, 129] on link "Priority 73" at bounding box center [94, 123] width 89 height 28
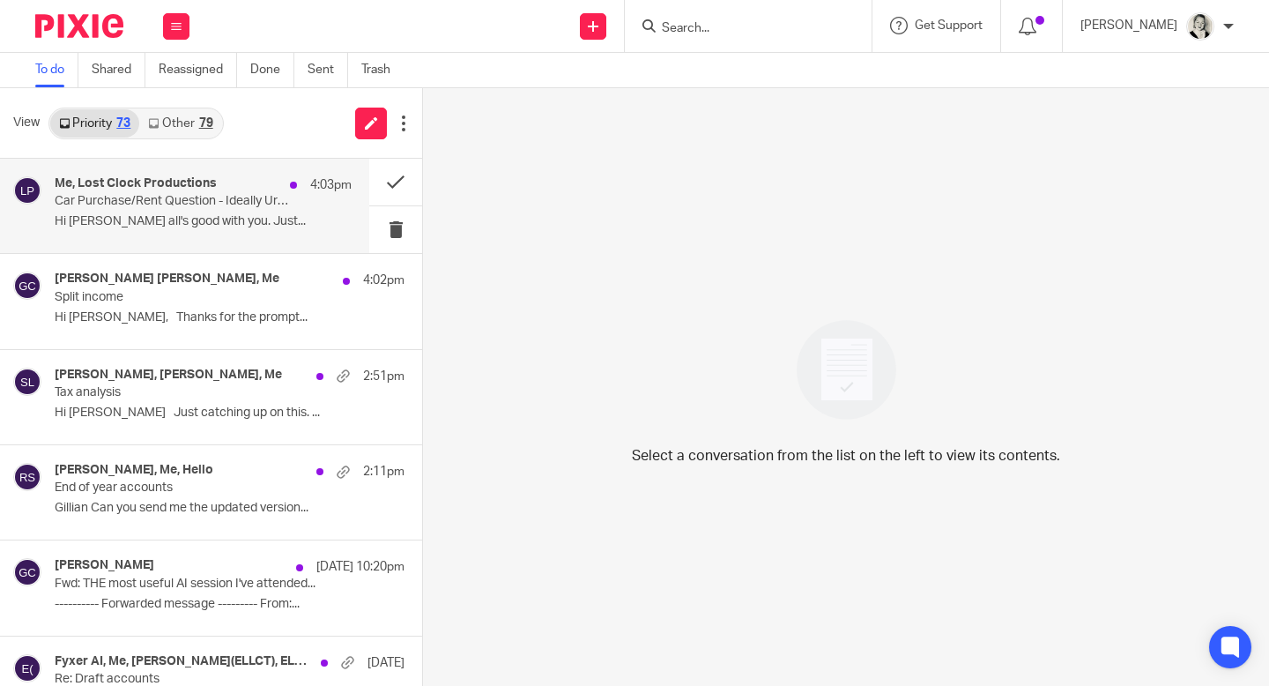
click at [112, 225] on p "Hi [PERSON_NAME] all's good with you. Just..." at bounding box center [203, 221] width 297 height 15
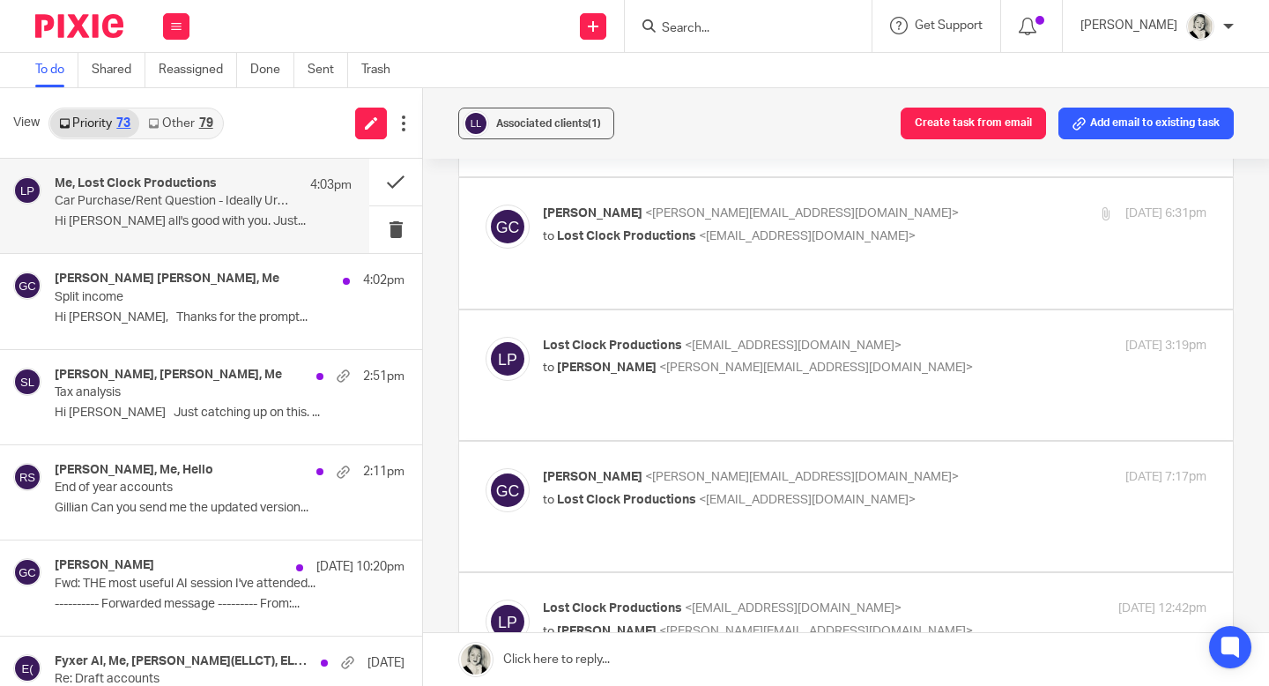
scroll to position [553, 0]
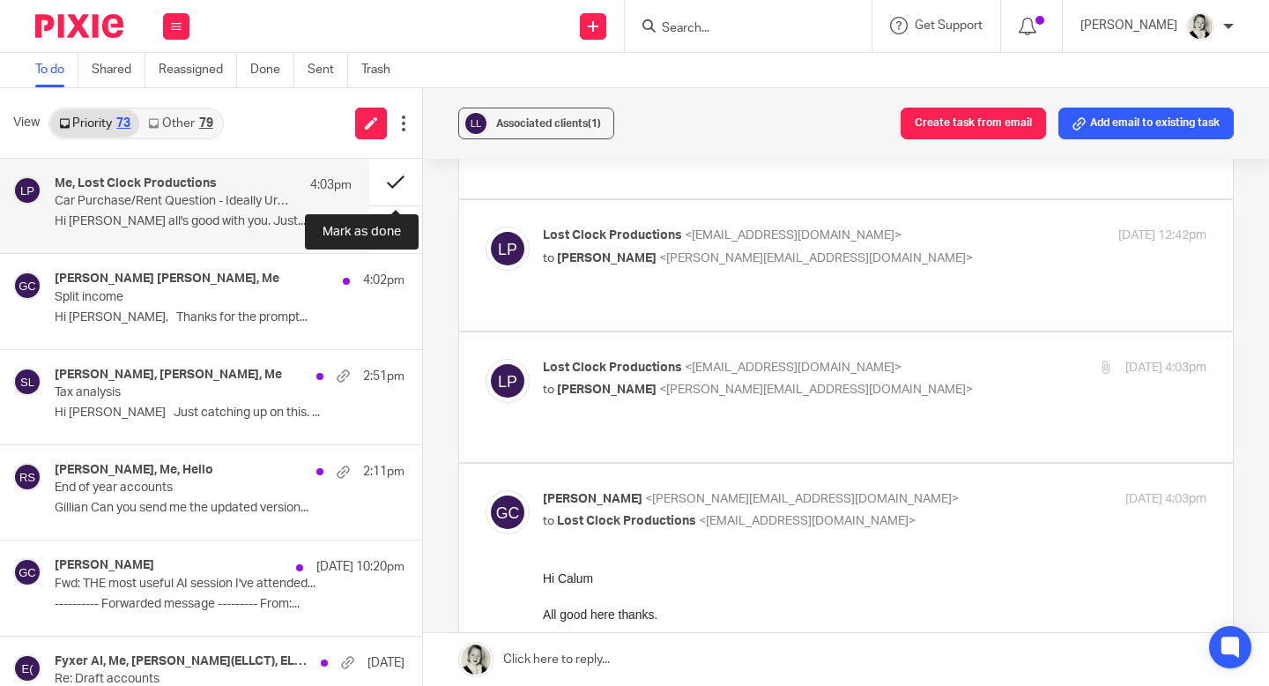
click at [395, 182] on button at bounding box center [395, 182] width 53 height 47
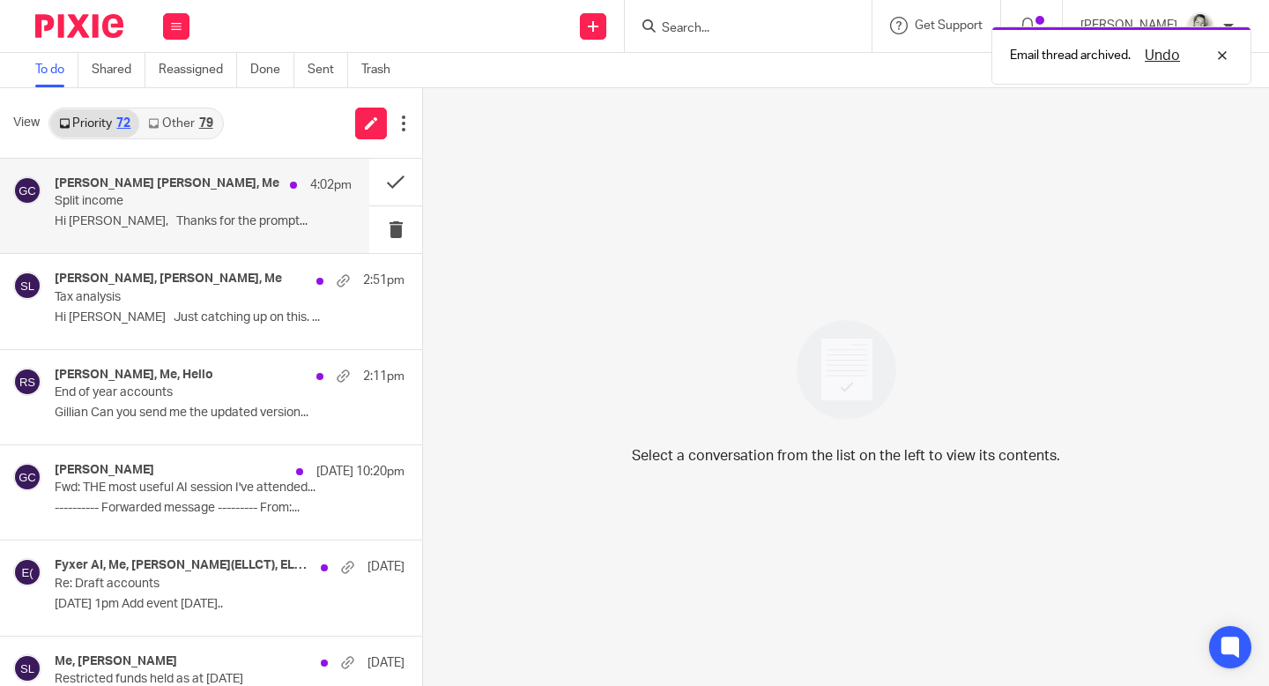
click at [170, 223] on p "Hi [PERSON_NAME], Thanks for the prompt..." at bounding box center [203, 221] width 297 height 15
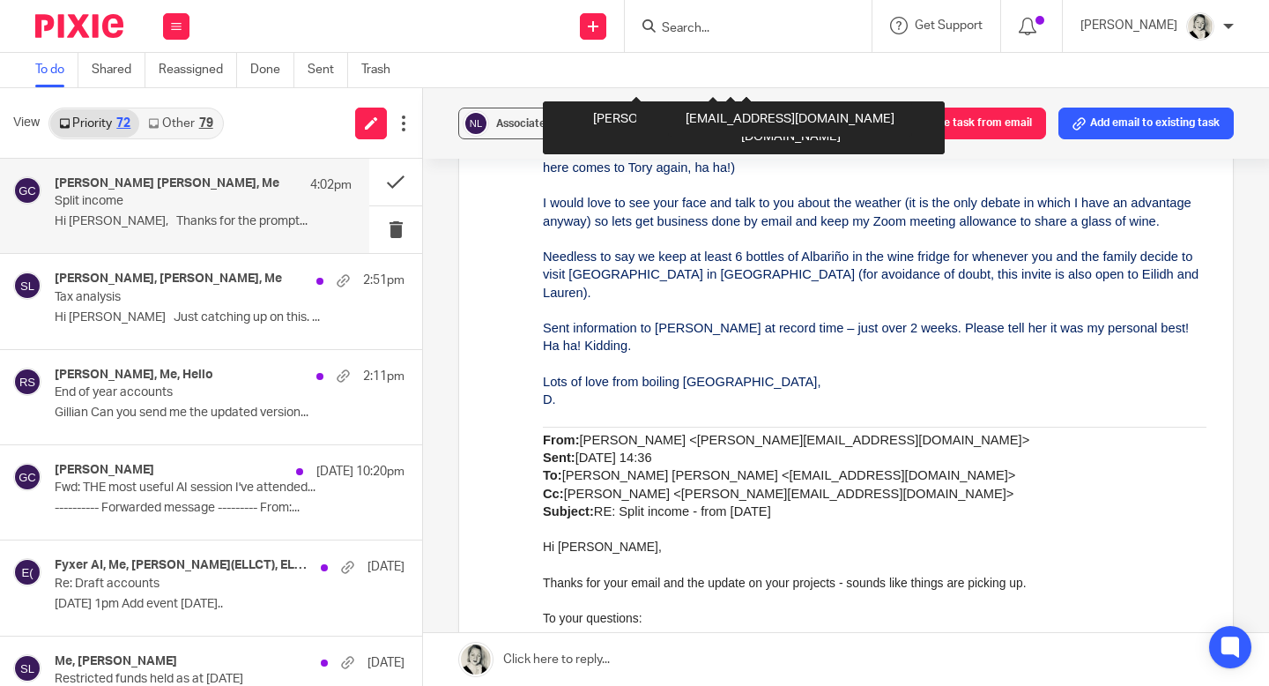
scroll to position [1080, 0]
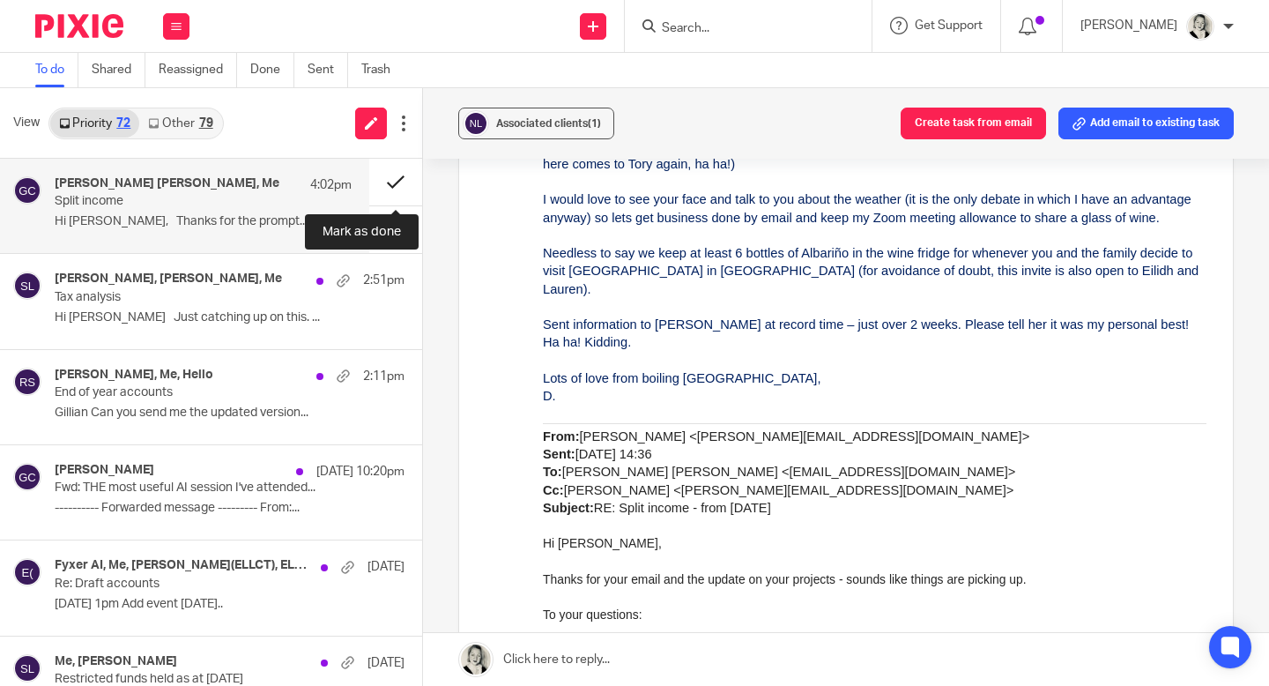
click at [392, 183] on button at bounding box center [395, 182] width 53 height 47
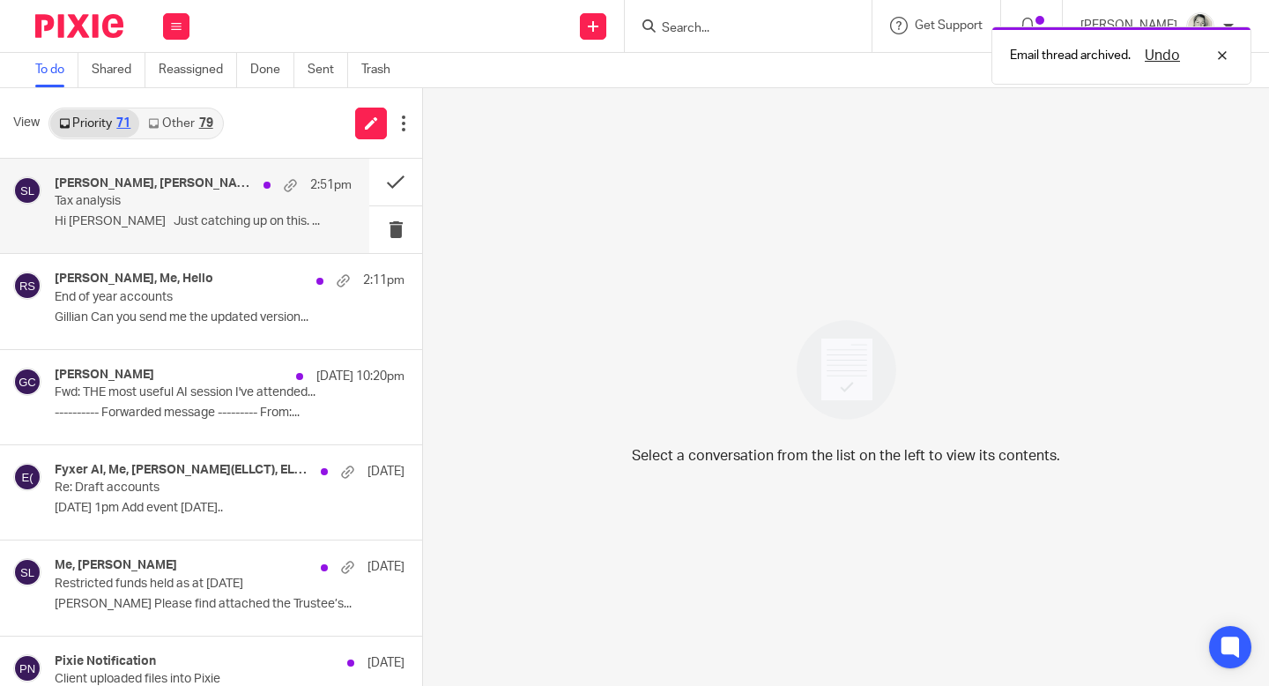
click at [265, 210] on div "Eilidh, Maeve Redmond, Me 2:51pm Tax analysis Hi Maeve Just catching up on this…" at bounding box center [203, 205] width 297 height 59
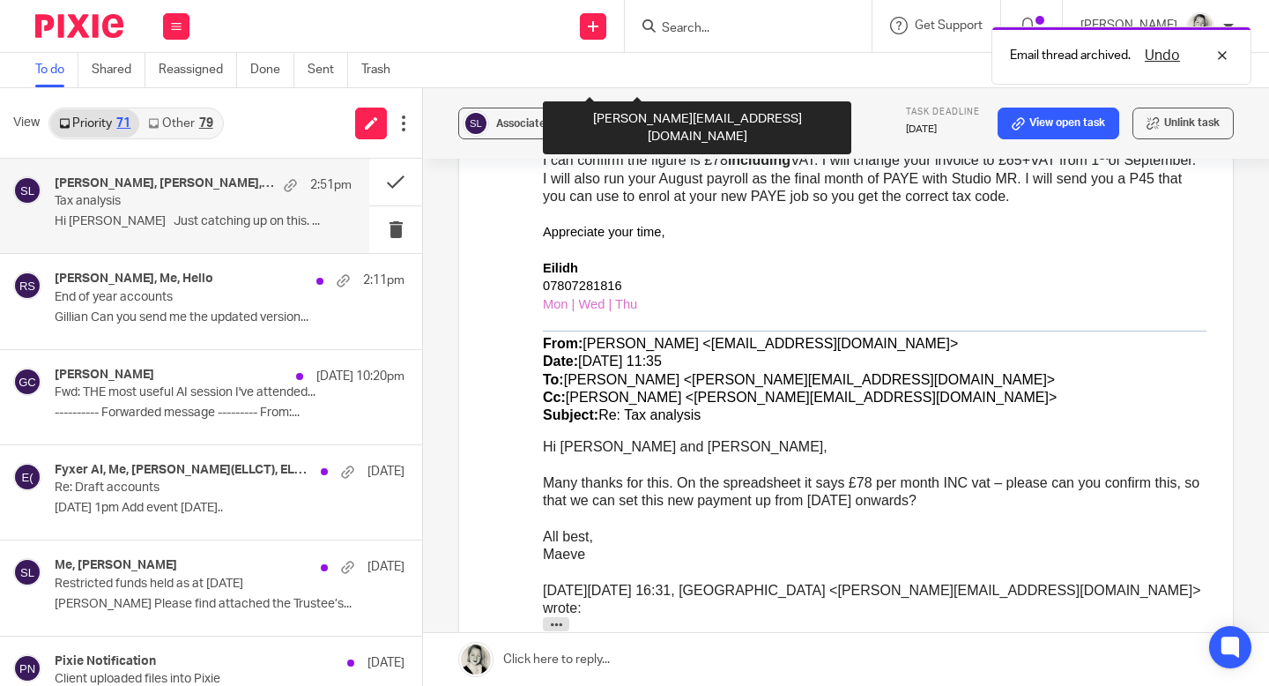
scroll to position [1588, 0]
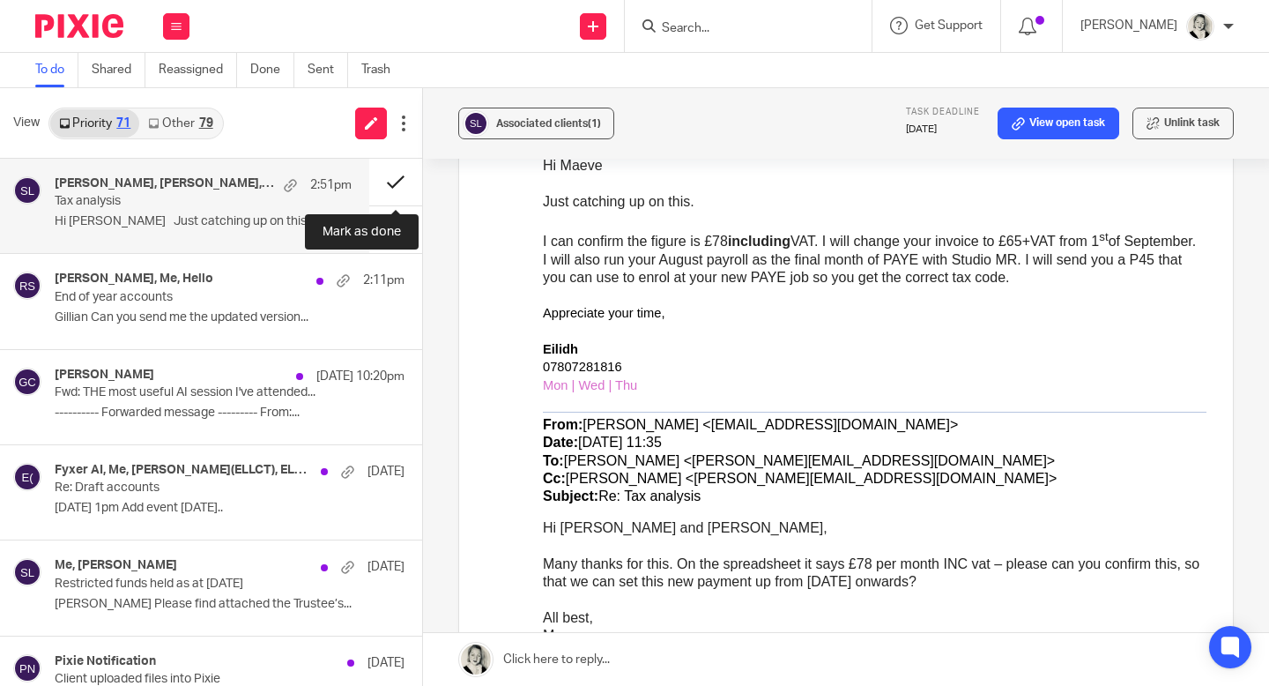
click at [393, 175] on button at bounding box center [395, 182] width 53 height 47
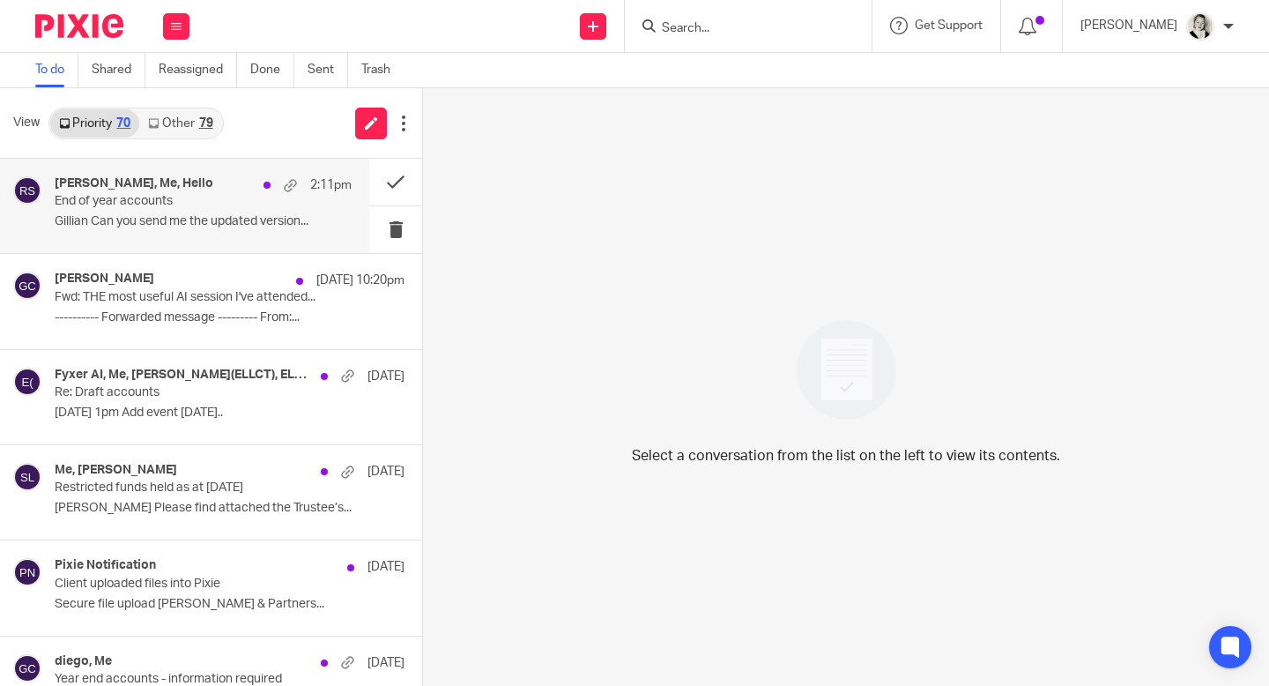
click at [170, 199] on p "End of year accounts" at bounding box center [174, 201] width 238 height 15
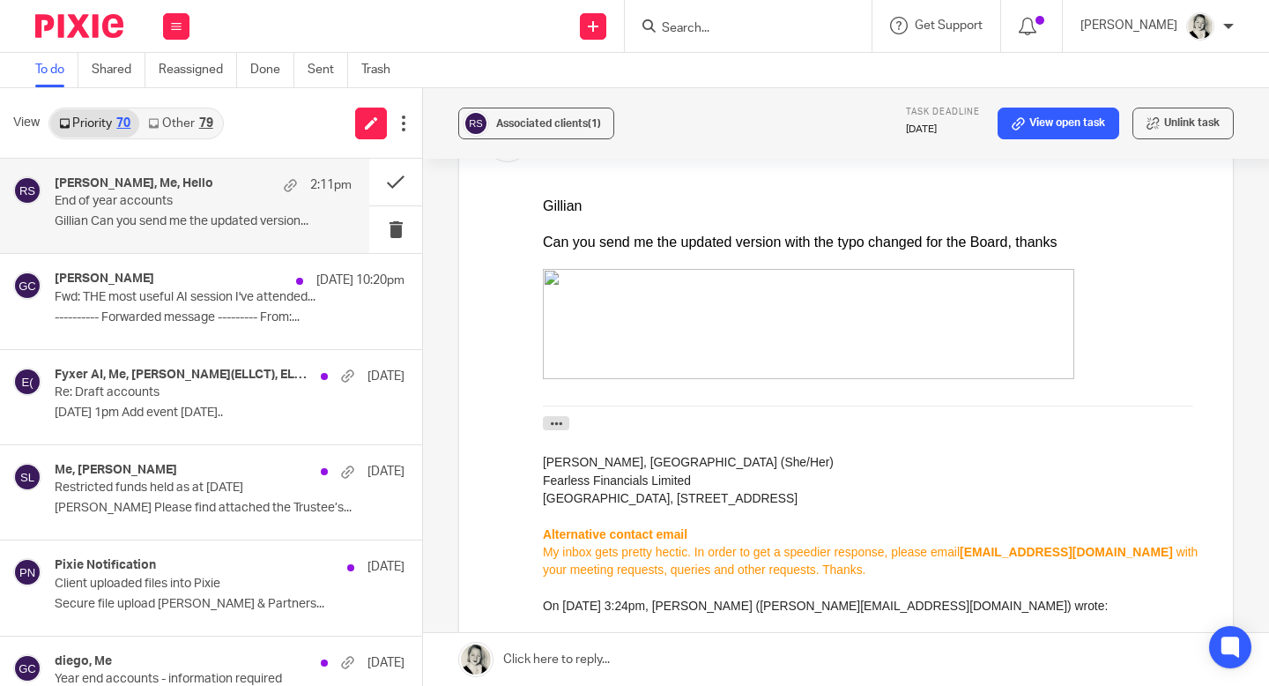
scroll to position [1598, 0]
